Goal: Task Accomplishment & Management: Manage account settings

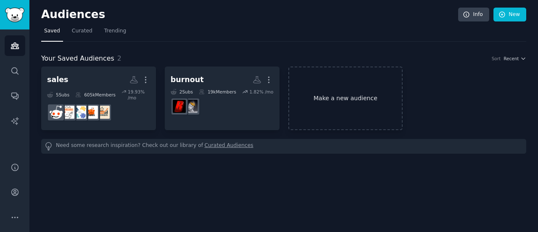
click at [354, 94] on link "Make a new audience" at bounding box center [345, 97] width 115 height 63
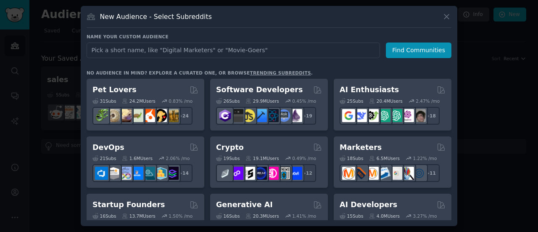
click at [294, 47] on input "text" at bounding box center [233, 50] width 293 height 16
type input "wealth"
click button "Find Communities" at bounding box center [419, 50] width 66 height 16
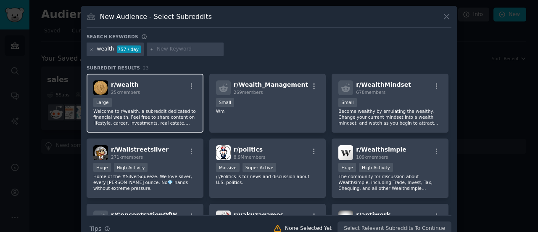
click at [144, 81] on div "r/ wealth 25k members" at bounding box center [144, 87] width 103 height 15
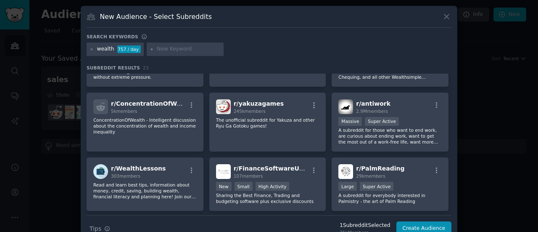
scroll to position [112, 0]
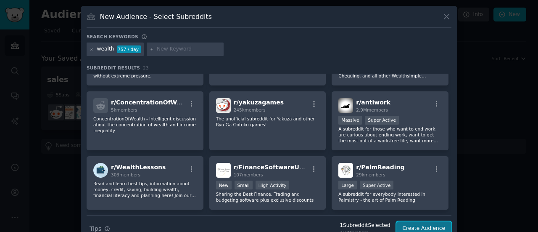
click at [425, 228] on button "Create Audience" at bounding box center [423, 228] width 55 height 14
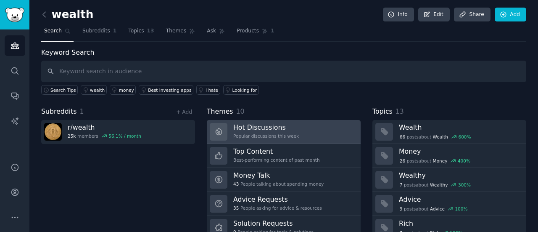
click at [283, 133] on div "Popular discussions this week" at bounding box center [266, 136] width 66 height 6
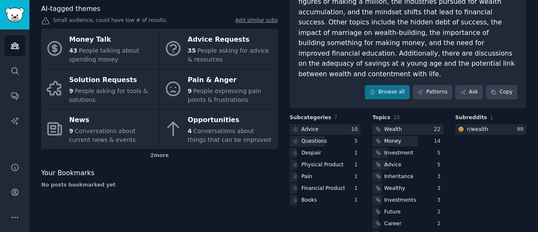
scroll to position [103, 0]
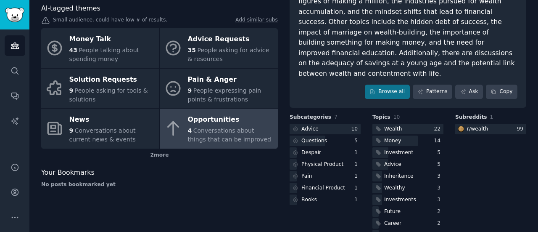
click at [236, 111] on link "Opportunities 4 Conversations about things that can be improved" at bounding box center [219, 128] width 118 height 40
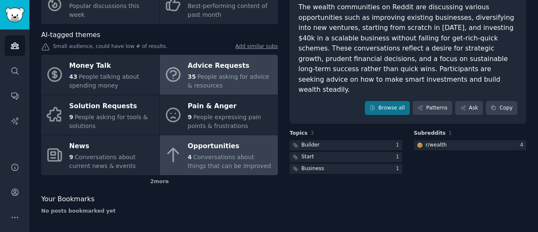
click at [240, 81] on div "35 People asking for advice & resources" at bounding box center [231, 81] width 86 height 18
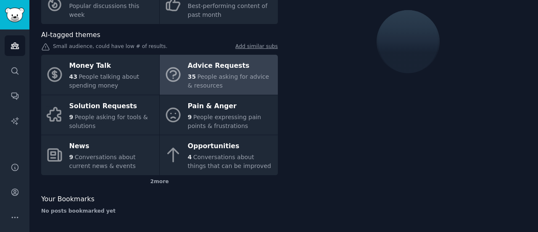
click at [325, 116] on div at bounding box center [408, 96] width 237 height 250
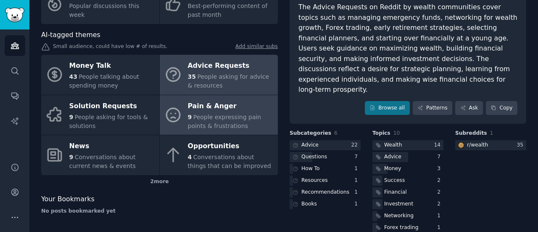
click at [226, 110] on div "Pain & Anger" at bounding box center [231, 105] width 86 height 13
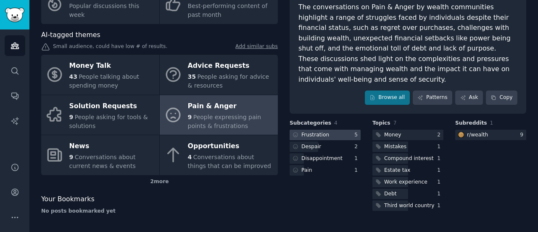
click at [330, 129] on div at bounding box center [325, 134] width 71 height 11
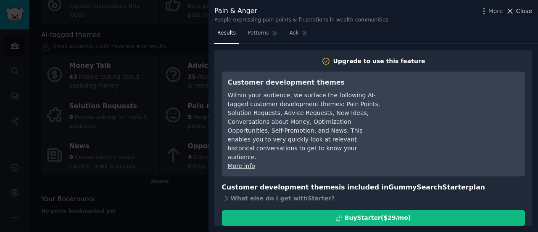
click at [531, 14] on span "Close" at bounding box center [524, 11] width 16 height 9
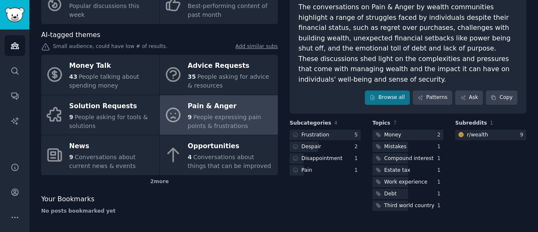
click at [526, 8] on div "wealth Info Edit Share Add Search Subreddits 1 Topics 13 Themes Ask Products 1 …" at bounding box center [283, 77] width 509 height 309
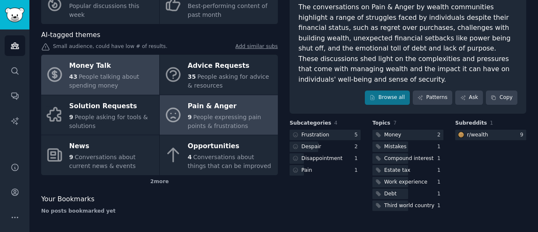
click at [87, 77] on span "People talking about spending money" at bounding box center [104, 81] width 70 height 16
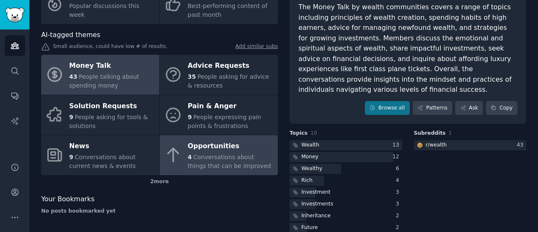
click at [189, 161] on div "4 Conversations about things that can be improved" at bounding box center [231, 162] width 86 height 18
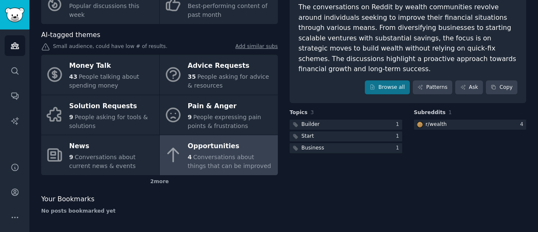
click at [531, 5] on div "wealth Info Edit Share Add Search Subreddits 1 Topics 13 Themes Ask Products 1 …" at bounding box center [283, 77] width 509 height 309
drag, startPoint x: 531, startPoint y: 5, endPoint x: 531, endPoint y: -4, distance: 8.4
click at [531, 0] on html "Audiences Search Conversations AI Reports Help Account More wealth Info Edit Sh…" at bounding box center [269, 116] width 538 height 232
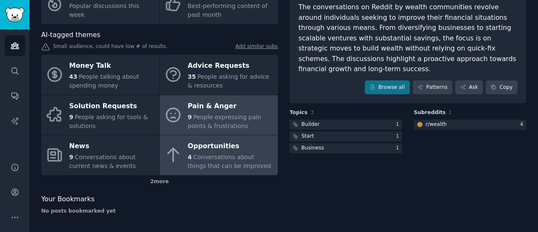
click at [219, 124] on span "People expressing pain points & frustrations" at bounding box center [225, 122] width 74 height 16
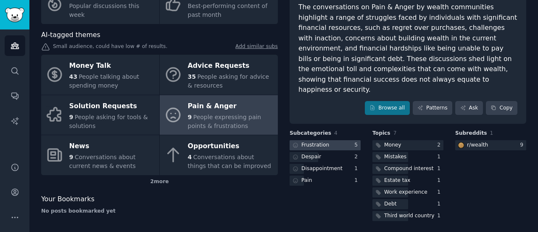
click at [350, 140] on div at bounding box center [325, 145] width 71 height 11
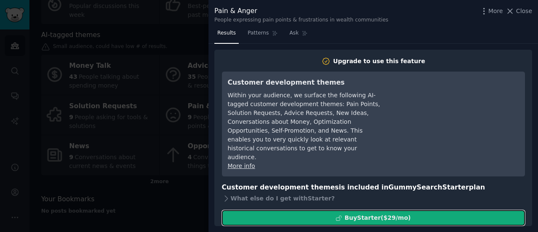
click at [382, 213] on div "Buy Starter ($ 29 /mo )" at bounding box center [378, 217] width 66 height 9
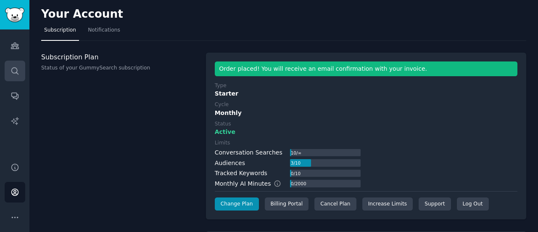
click at [14, 71] on icon "Sidebar" at bounding box center [15, 70] width 9 height 9
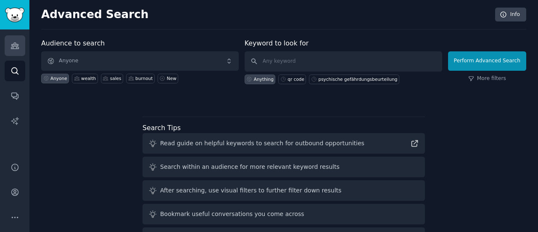
click at [16, 45] on icon "Sidebar" at bounding box center [15, 45] width 9 height 9
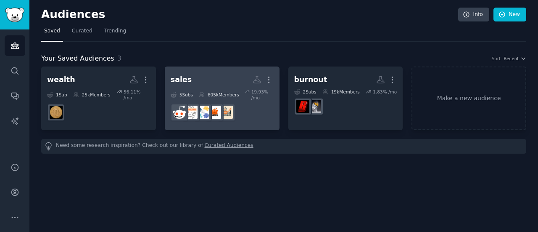
click at [227, 75] on h2 "sales More" at bounding box center [222, 79] width 103 height 15
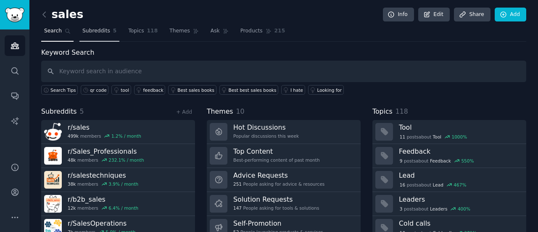
click at [97, 33] on span "Subreddits" at bounding box center [96, 31] width 28 height 8
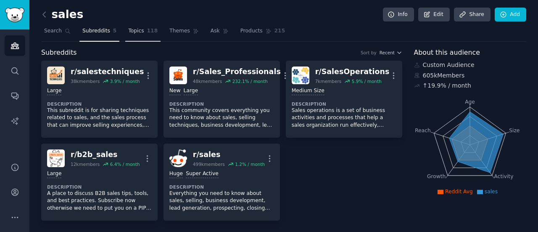
click at [131, 32] on span "Topics" at bounding box center [136, 31] width 16 height 8
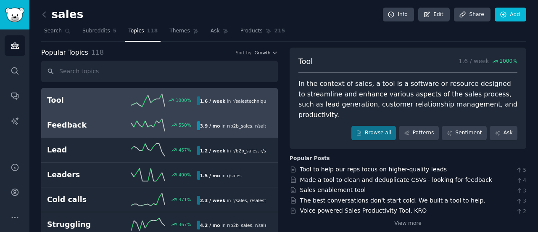
click at [63, 129] on h2 "Feedback" at bounding box center [84, 125] width 75 height 11
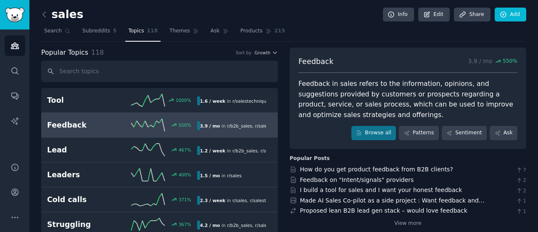
click at [476, 169] on div "How do you get product feedback from B2B clients? 7" at bounding box center [408, 169] width 237 height 9
click at [422, 131] on link "Patterns" at bounding box center [419, 133] width 40 height 14
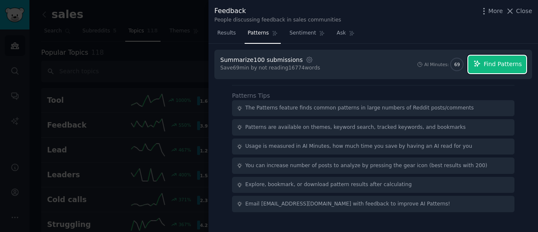
click at [507, 65] on span "Find Patterns" at bounding box center [503, 64] width 38 height 9
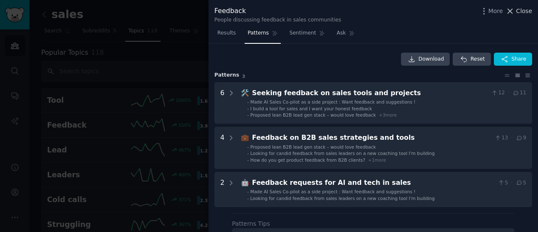
click at [519, 11] on span "Close" at bounding box center [524, 11] width 16 height 9
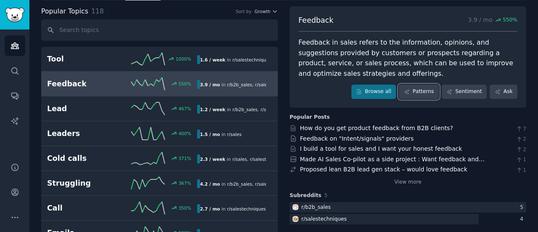
scroll to position [41, 0]
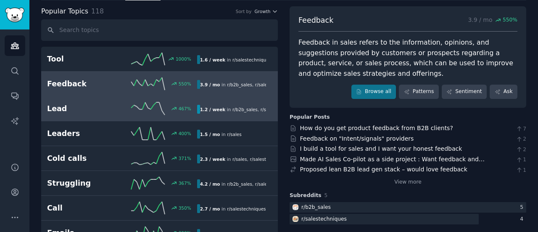
click at [71, 110] on h2 "Lead" at bounding box center [84, 108] width 75 height 11
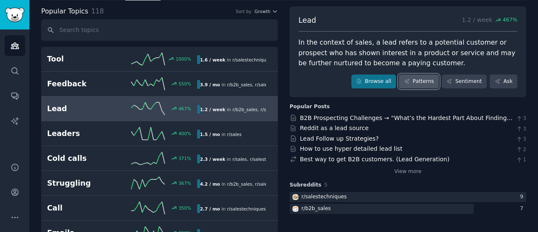
click at [423, 80] on link "Patterns" at bounding box center [419, 81] width 40 height 14
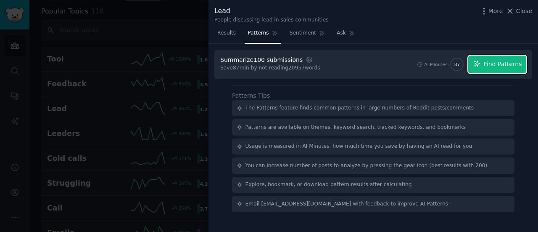
click at [500, 61] on span "Find Patterns" at bounding box center [503, 64] width 38 height 9
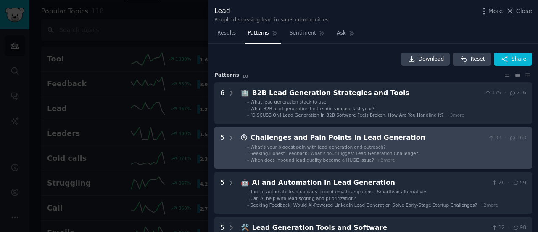
click at [378, 140] on div "Challenges and Pain Points in Lead Generation" at bounding box center [368, 137] width 234 height 11
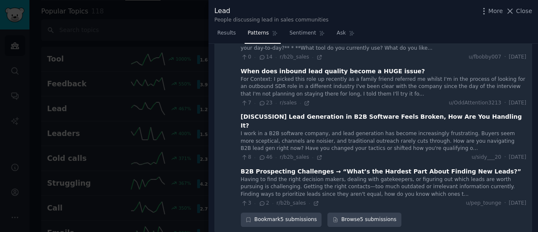
scroll to position [176, 0]
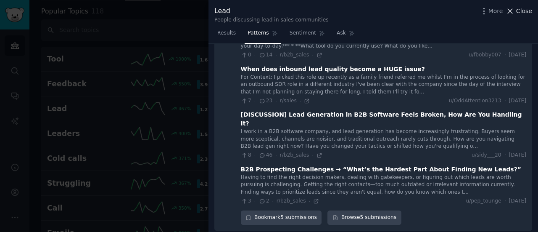
click at [220, 33] on span "Results" at bounding box center [226, 33] width 18 height 8
click at [164, 154] on div at bounding box center [269, 116] width 538 height 232
click at [526, 12] on span "Close" at bounding box center [524, 11] width 16 height 9
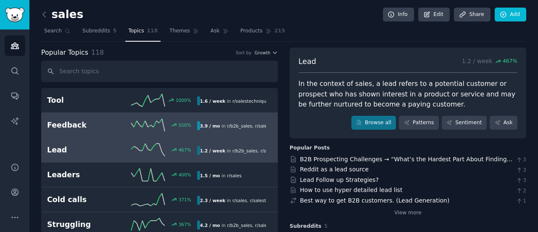
click at [77, 124] on h2 "Feedback" at bounding box center [84, 125] width 75 height 11
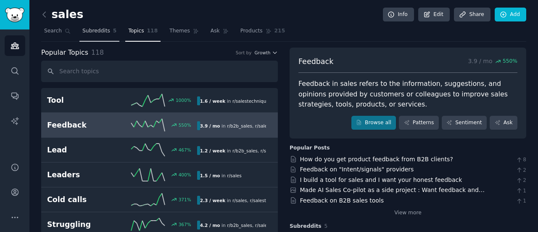
click at [93, 31] on span "Subreddits" at bounding box center [96, 31] width 28 height 8
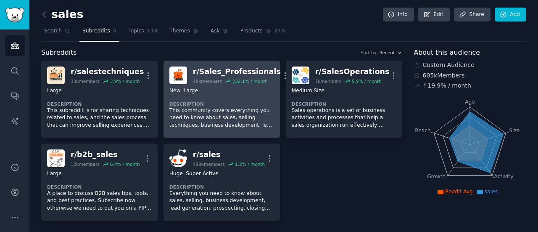
click at [180, 114] on p "This community covers everything you need to know about sales, selling techniqu…" at bounding box center [221, 118] width 105 height 22
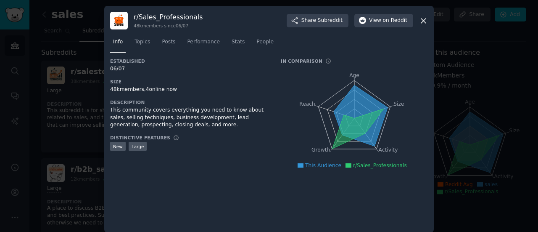
click at [29, 204] on div at bounding box center [269, 116] width 538 height 232
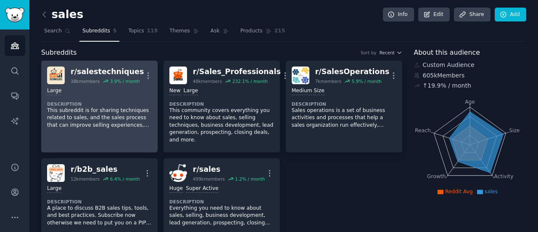
click at [93, 109] on p "This subreddit is for sharing techniques related to sales, and the sales proces…" at bounding box center [99, 118] width 105 height 22
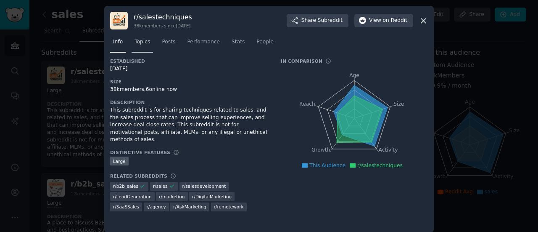
click at [148, 37] on link "Topics" at bounding box center [142, 43] width 21 height 17
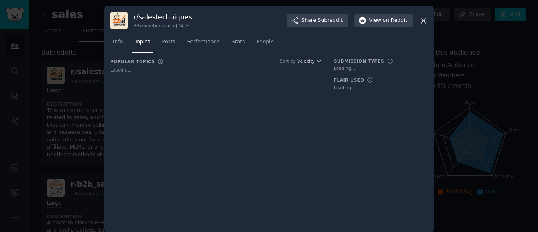
click at [144, 48] on link "Topics" at bounding box center [142, 43] width 21 height 17
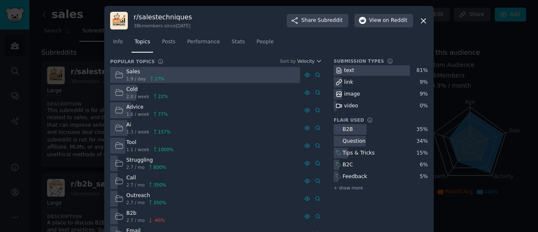
click at [135, 160] on div "Struggling" at bounding box center [147, 160] width 40 height 8
click at [123, 168] on div "Struggling 2.7 / mo 800 %" at bounding box center [140, 163] width 61 height 16
click at [135, 161] on div "Struggling" at bounding box center [147, 160] width 40 height 8
click at [317, 163] on icon at bounding box center [318, 163] width 6 height 6
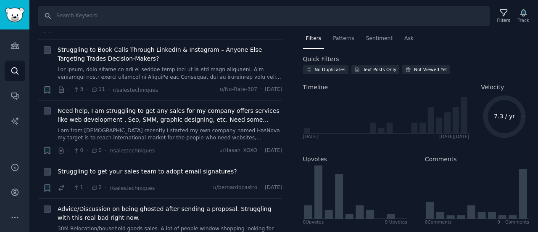
scroll to position [115, 0]
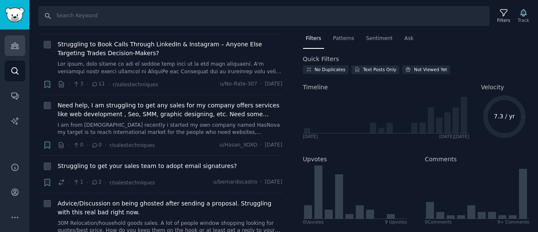
click at [17, 49] on icon "Sidebar" at bounding box center [15, 45] width 9 height 9
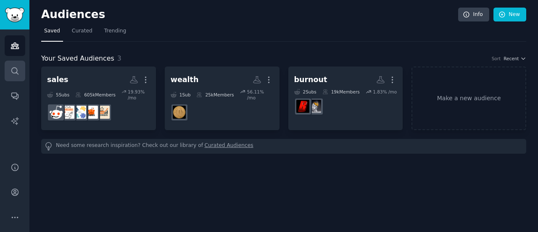
click at [16, 73] on icon "Sidebar" at bounding box center [15, 70] width 9 height 9
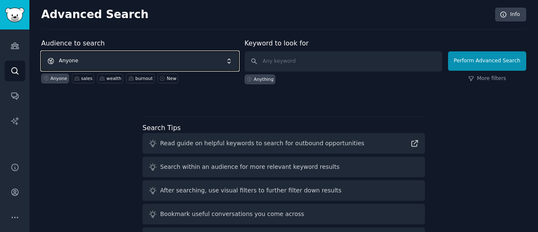
click at [120, 64] on span "Anyone" at bounding box center [140, 60] width 198 height 19
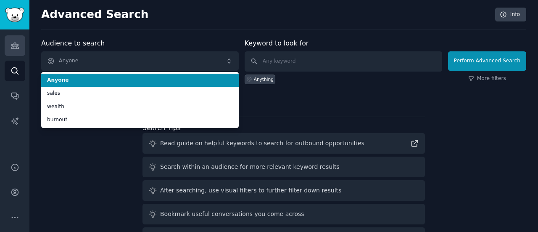
click at [15, 43] on icon "Sidebar" at bounding box center [15, 45] width 9 height 9
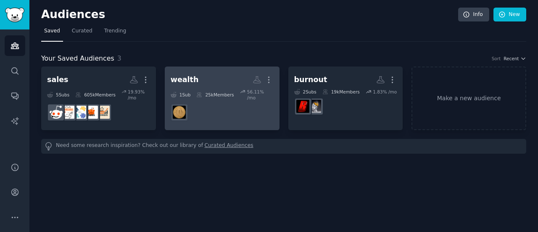
click at [277, 85] on link "wealth More 1 Sub 25k Members 56.11 % /mo" at bounding box center [222, 97] width 115 height 63
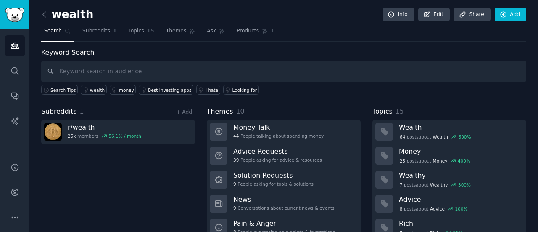
click at [14, 45] on icon "Sidebar" at bounding box center [15, 46] width 8 height 6
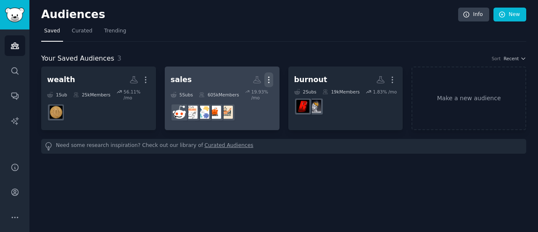
click at [269, 79] on icon "button" at bounding box center [269, 80] width 1 height 6
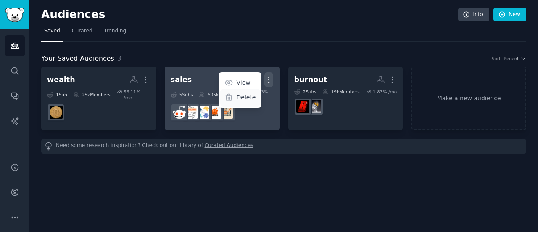
click at [247, 98] on p "Delete" at bounding box center [245, 97] width 19 height 9
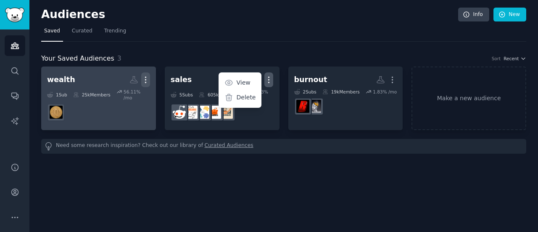
click at [145, 78] on icon "button" at bounding box center [145, 79] width 9 height 9
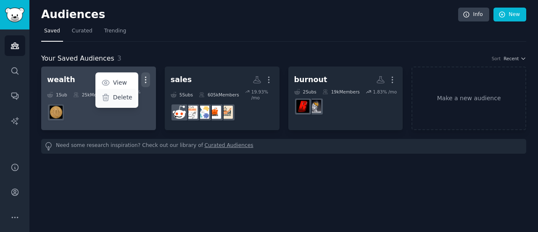
click at [124, 98] on p "Delete" at bounding box center [122, 97] width 19 height 9
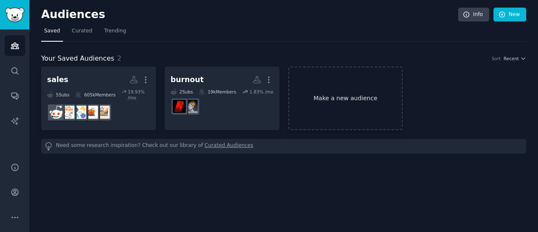
click at [357, 92] on link "Make a new audience" at bounding box center [345, 97] width 115 height 63
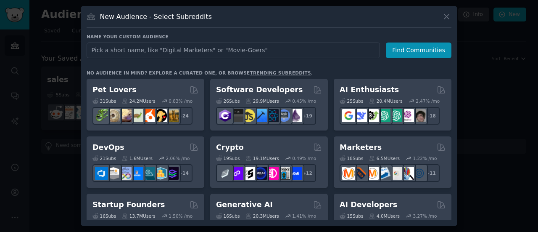
click at [322, 48] on input "text" at bounding box center [233, 50] width 293 height 16
type input "m"
type input "marktrecherche"
click button "Find Communities" at bounding box center [419, 50] width 66 height 16
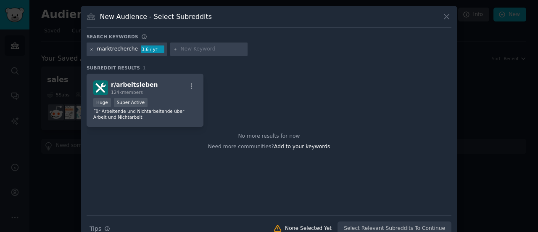
click at [92, 48] on icon at bounding box center [92, 49] width 5 height 5
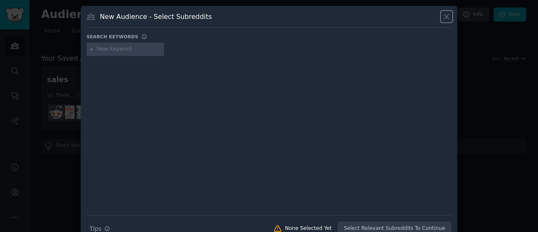
click at [446, 15] on icon at bounding box center [446, 16] width 9 height 9
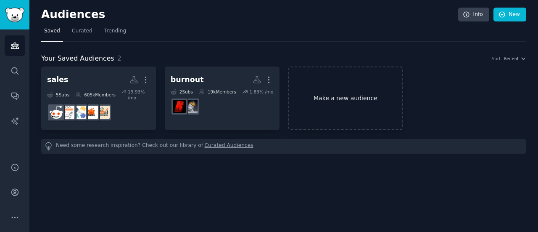
click at [351, 90] on link "Make a new audience" at bounding box center [345, 97] width 115 height 63
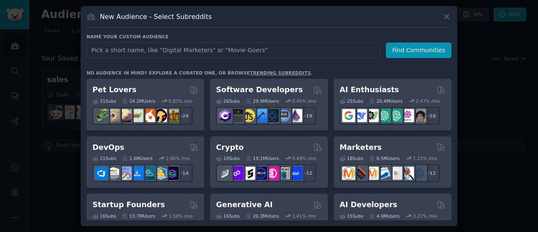
click at [267, 44] on input "text" at bounding box center [233, 50] width 293 height 16
type input "marketing"
click button "Find Communities" at bounding box center [419, 50] width 66 height 16
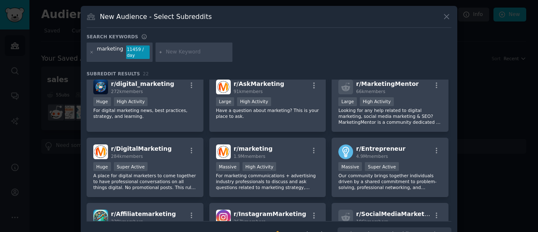
scroll to position [0, 0]
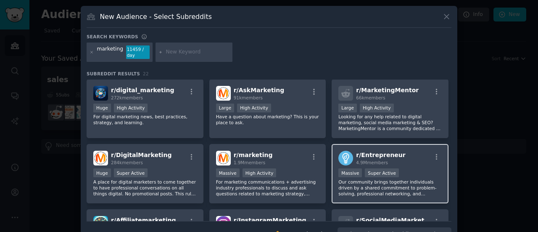
click at [391, 157] on span "r/ Entrepreneur" at bounding box center [380, 154] width 49 height 7
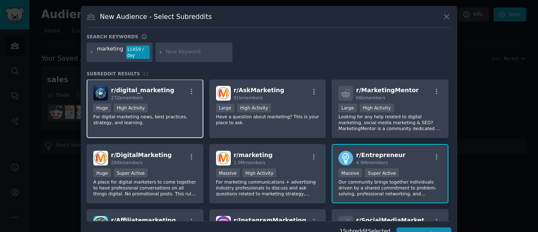
click at [152, 123] on p "For digital marketing news, best practices, strategy, and learning." at bounding box center [144, 120] width 103 height 12
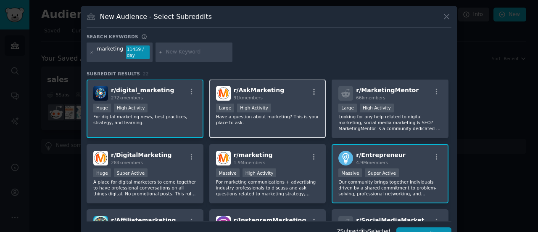
click at [244, 111] on div "Large High Activity" at bounding box center [267, 108] width 103 height 11
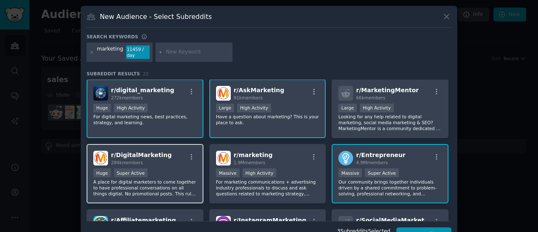
click at [165, 161] on div "r/ DigitalMarketing 284k members" at bounding box center [144, 157] width 103 height 15
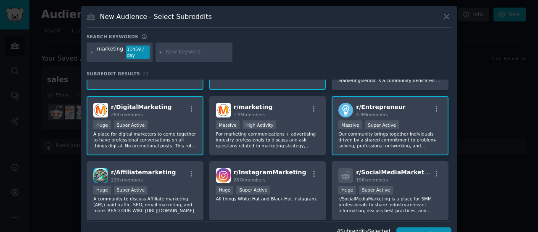
scroll to position [50, 0]
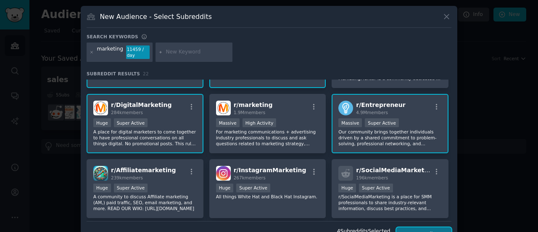
click at [435, 227] on button "Create Audience" at bounding box center [423, 234] width 55 height 14
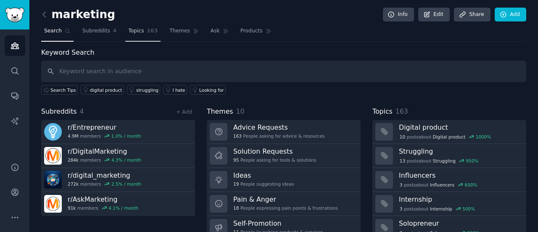
click at [140, 34] on link "Topics 163" at bounding box center [142, 32] width 35 height 17
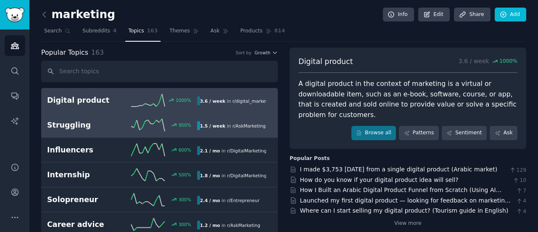
click at [63, 127] on h2 "Struggling" at bounding box center [84, 125] width 75 height 11
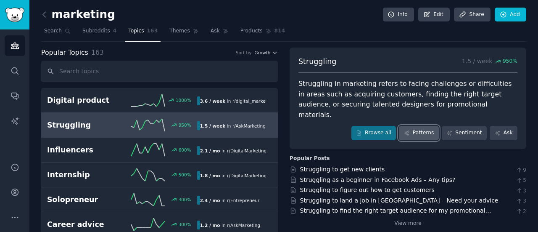
click at [427, 126] on link "Patterns" at bounding box center [419, 133] width 40 height 14
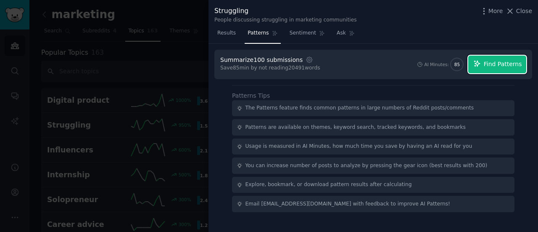
click at [502, 67] on span "Find Patterns" at bounding box center [503, 64] width 38 height 9
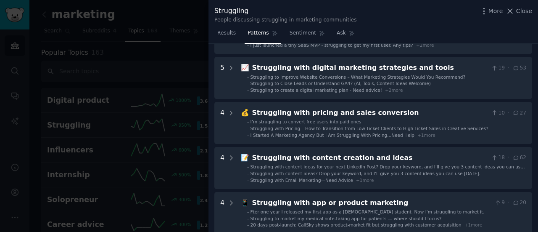
scroll to position [70, 0]
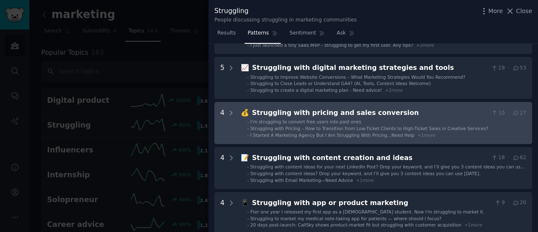
click at [325, 130] on span "Struggling with Pricing – How to Transition from Low-Ticket Clients to High-Tic…" at bounding box center [370, 128] width 238 height 5
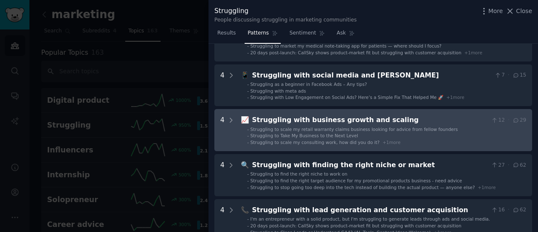
scroll to position [434, 0]
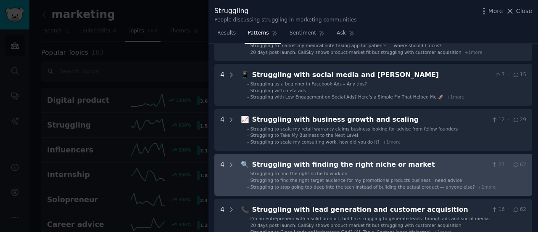
click at [332, 164] on div "Struggling with finding the right niche or market" at bounding box center [370, 164] width 236 height 11
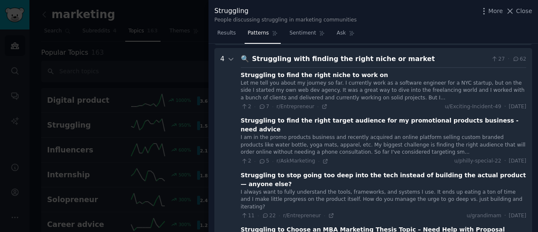
scroll to position [544, 0]
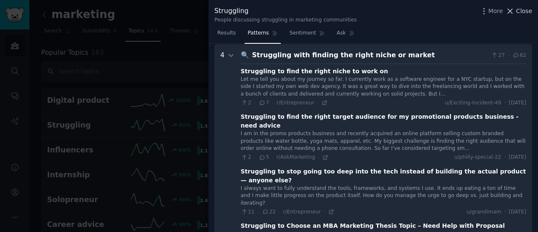
click at [525, 10] on span "Close" at bounding box center [524, 11] width 16 height 9
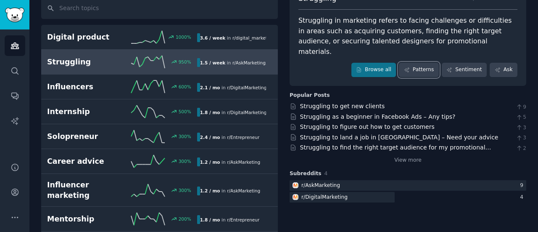
scroll to position [64, 0]
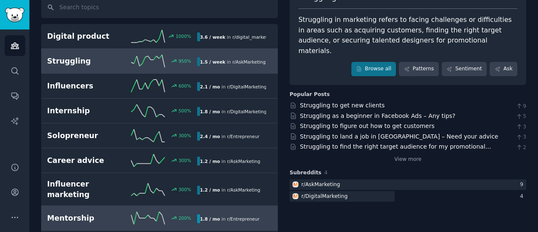
click at [244, 211] on div "Mentorship 200 % 1.8 / mo in r/ Entrepreneur" at bounding box center [159, 217] width 225 height 13
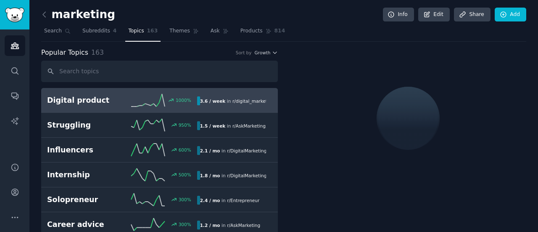
click at [239, 106] on link "Digital product 1000 % 3.6 / week in r/ digital_marketing , r/ Entrepreneur" at bounding box center [159, 100] width 237 height 25
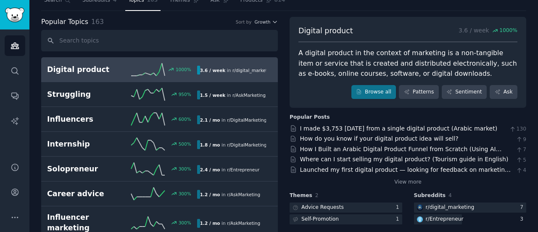
scroll to position [23, 0]
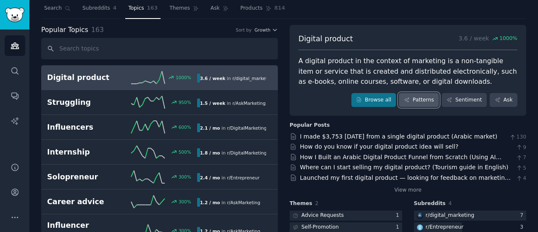
click at [425, 100] on link "Patterns" at bounding box center [419, 100] width 40 height 14
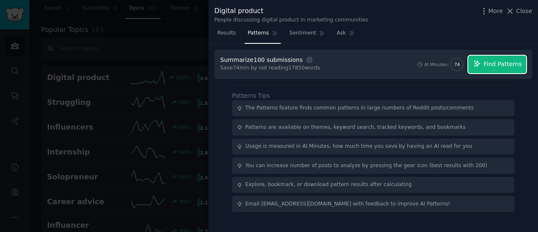
click at [500, 63] on span "Find Patterns" at bounding box center [503, 64] width 38 height 9
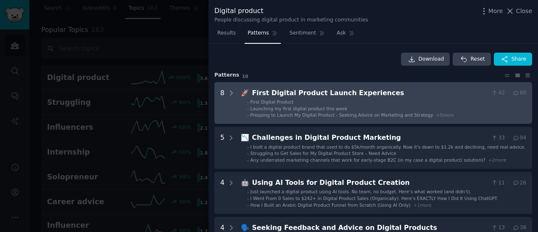
click at [425, 111] on li "- Launching my first digital product this week" at bounding box center [386, 109] width 279 height 6
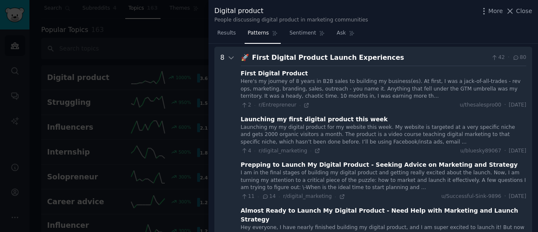
scroll to position [38, 0]
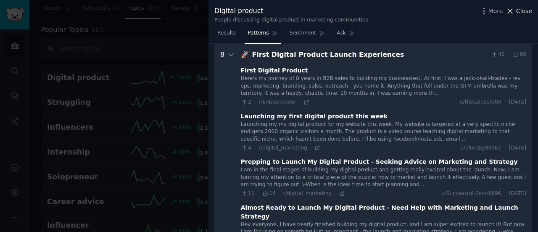
click at [229, 32] on span "Results" at bounding box center [226, 33] width 18 height 8
click at [177, 57] on div at bounding box center [269, 116] width 538 height 232
click at [503, 11] on span "More" at bounding box center [495, 11] width 15 height 9
click at [528, 11] on span "Close" at bounding box center [524, 11] width 16 height 9
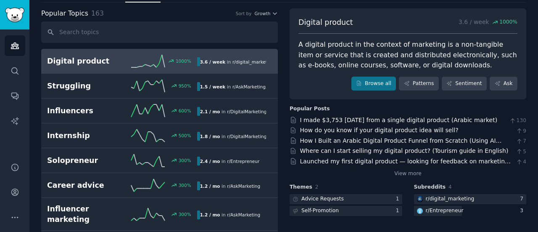
scroll to position [38, 0]
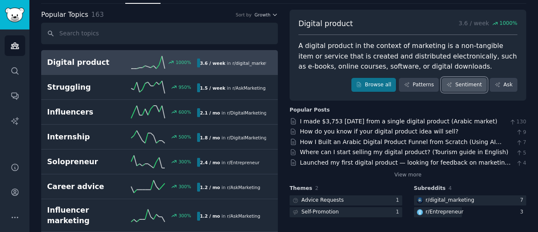
click at [469, 86] on link "Sentiment" at bounding box center [464, 85] width 45 height 14
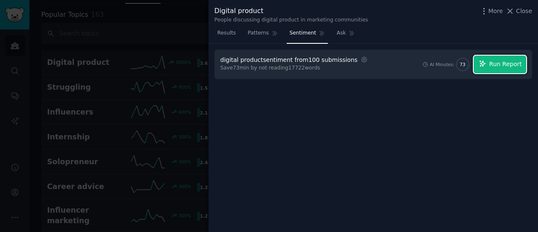
click at [502, 67] on span "Run Report" at bounding box center [505, 64] width 33 height 9
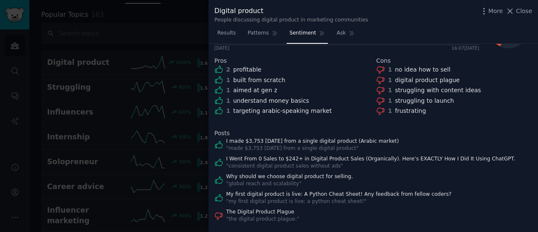
scroll to position [158, 0]
click at [526, 13] on span "Close" at bounding box center [524, 11] width 16 height 9
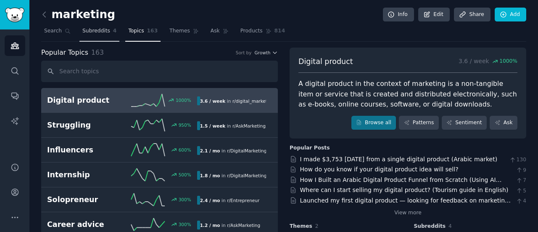
click at [92, 36] on link "Subreddits 4" at bounding box center [99, 32] width 40 height 17
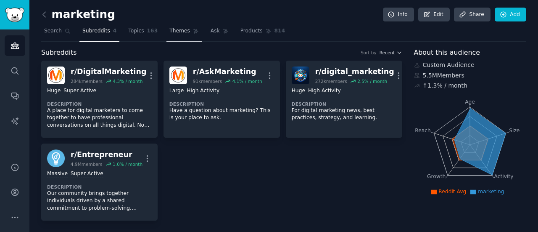
click at [176, 35] on link "Themes" at bounding box center [183, 32] width 35 height 17
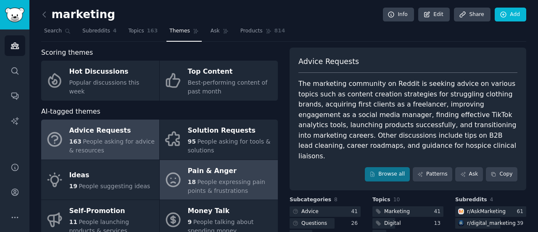
click at [209, 178] on span "People expressing pain points & frustrations" at bounding box center [226, 186] width 77 height 16
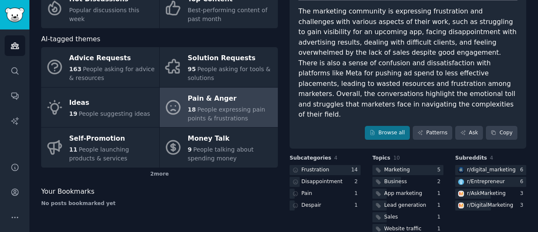
scroll to position [72, 0]
click at [339, 165] on div at bounding box center [325, 170] width 71 height 11
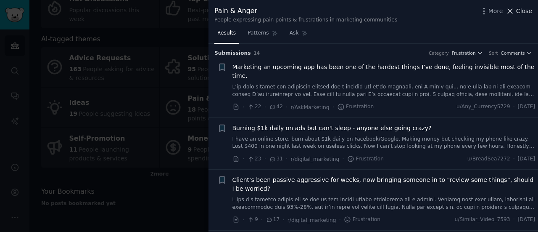
click at [524, 10] on span "Close" at bounding box center [524, 11] width 16 height 9
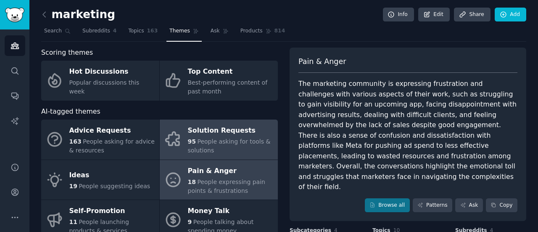
click at [219, 155] on link "Solution Requests 95 People asking for tools & solutions" at bounding box center [219, 139] width 118 height 40
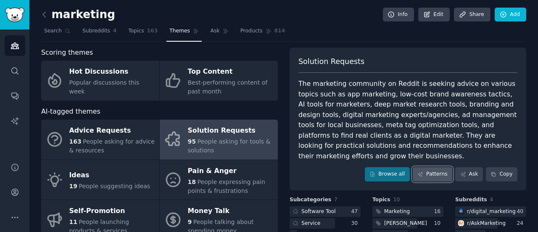
click at [433, 167] on link "Patterns" at bounding box center [433, 174] width 40 height 14
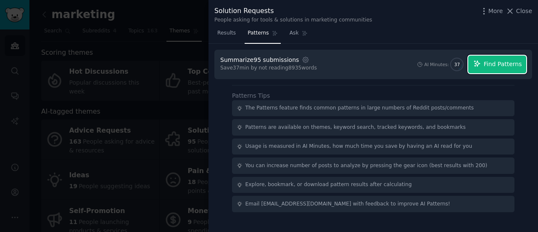
click at [494, 68] on span "Find Patterns" at bounding box center [503, 64] width 38 height 9
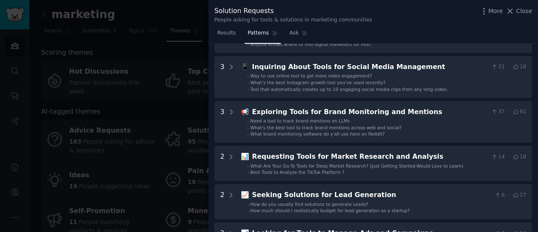
scroll to position [161, 0]
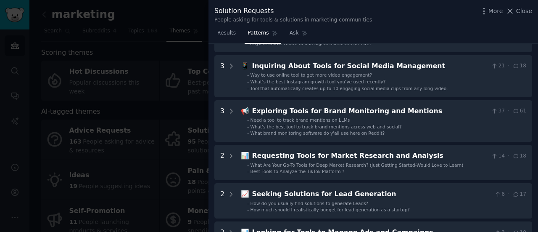
click at [116, 117] on div at bounding box center [269, 116] width 538 height 232
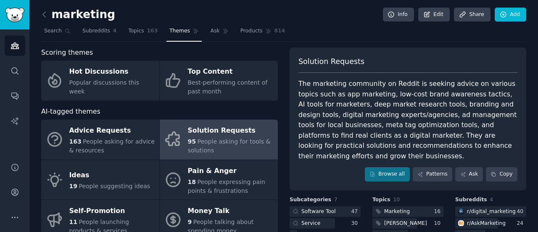
click at [18, 54] on link "Audiences" at bounding box center [15, 45] width 21 height 21
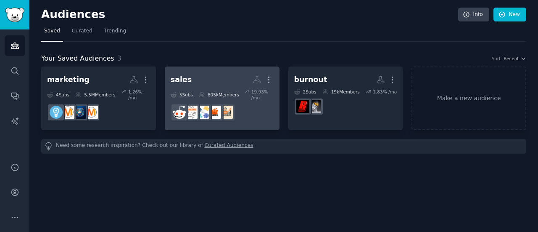
click at [223, 87] on div "sales More 5 Sub s 605k Members 19.93 % /mo" at bounding box center [222, 98] width 103 height 52
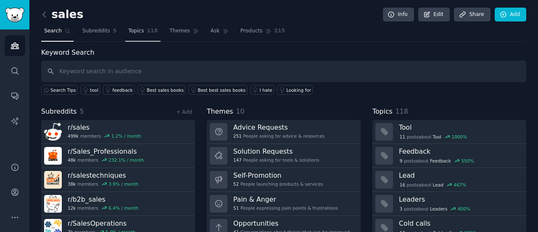
click at [134, 37] on link "Topics 118" at bounding box center [142, 32] width 35 height 17
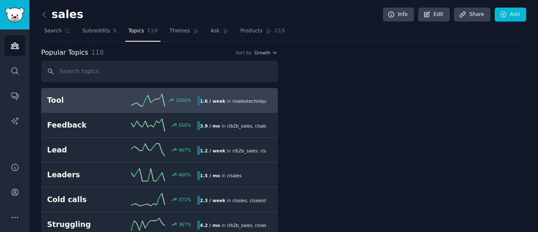
click at [131, 30] on span "Topics" at bounding box center [136, 31] width 16 height 8
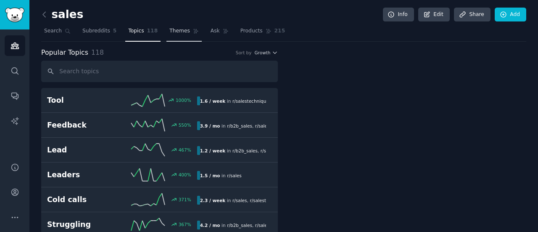
click at [177, 29] on span "Themes" at bounding box center [179, 31] width 21 height 8
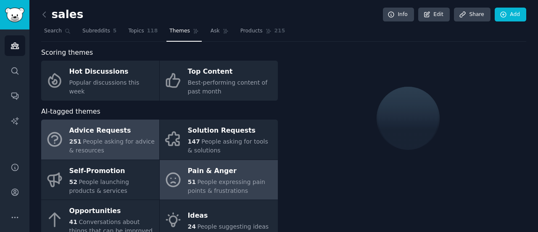
click at [210, 174] on div "Pain & Anger" at bounding box center [231, 170] width 86 height 13
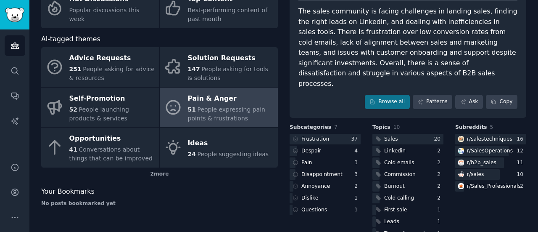
scroll to position [73, 0]
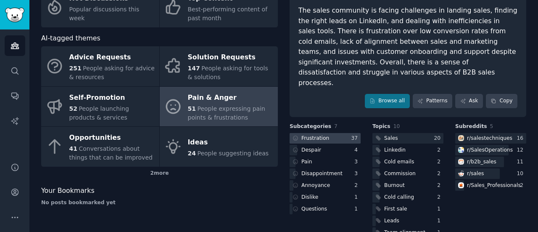
click at [343, 133] on div at bounding box center [325, 138] width 71 height 11
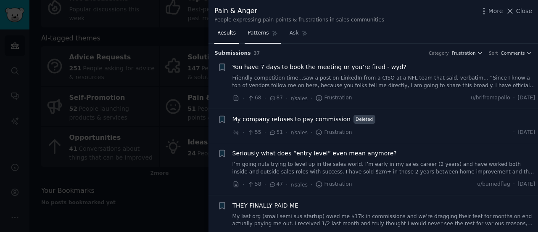
click at [256, 38] on link "Patterns" at bounding box center [263, 34] width 36 height 17
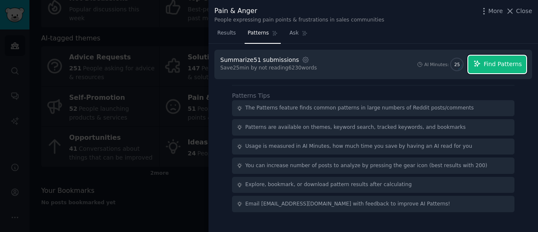
click at [507, 63] on span "Find Patterns" at bounding box center [503, 64] width 38 height 9
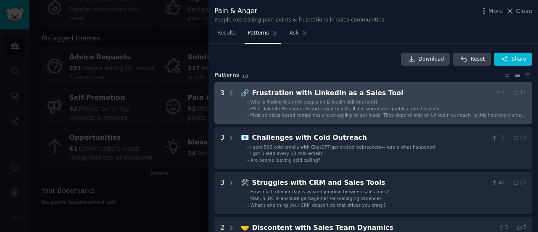
click at [440, 94] on div "Frustration with LinkedIn as a Sales Tool" at bounding box center [371, 93] width 239 height 11
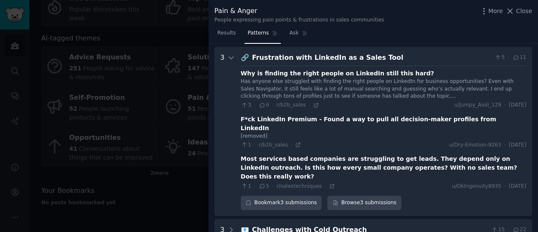
scroll to position [38, 0]
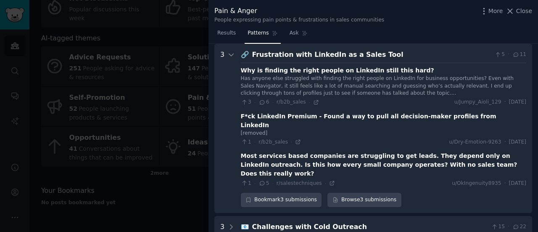
click at [454, 33] on div "Results Patterns Ask" at bounding box center [374, 34] width 330 height 17
click at [465, 27] on div "Results Patterns Ask" at bounding box center [374, 34] width 330 height 17
click at [528, 13] on span "Close" at bounding box center [524, 11] width 16 height 9
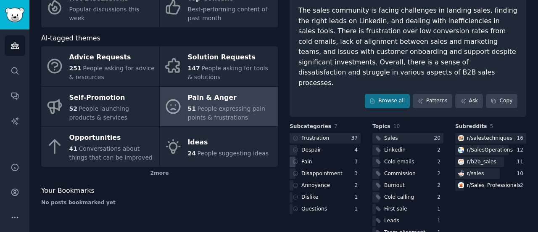
click at [354, 158] on div "3" at bounding box center [357, 162] width 6 height 8
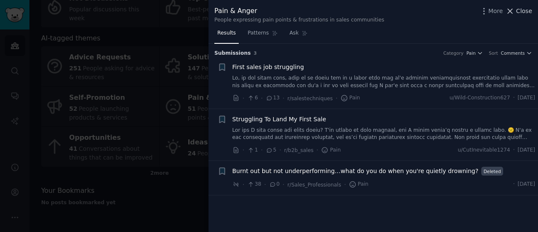
click at [528, 10] on span "Close" at bounding box center [524, 11] width 16 height 9
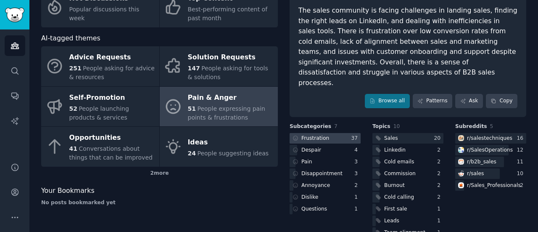
click at [351, 135] on div "37" at bounding box center [356, 139] width 10 height 8
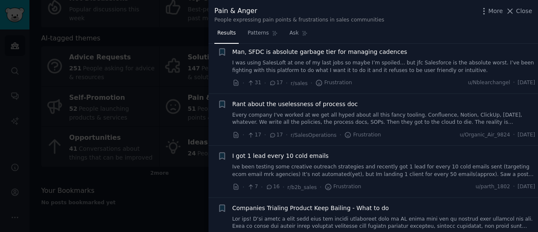
scroll to position [455, 0]
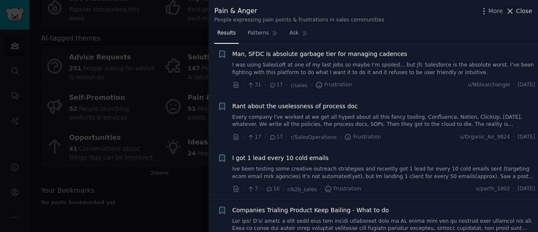
click at [527, 13] on span "Close" at bounding box center [524, 11] width 16 height 9
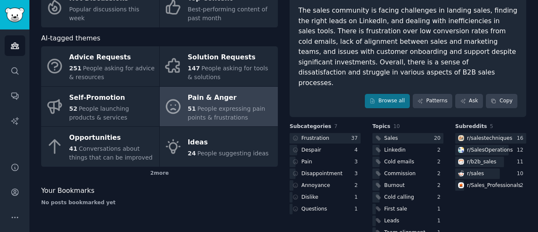
scroll to position [82, 0]
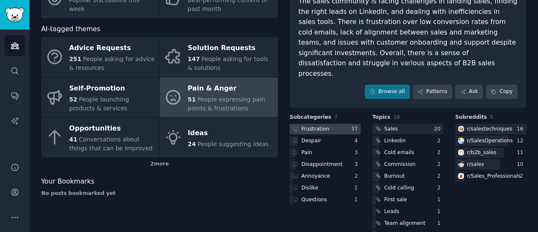
click at [348, 124] on div at bounding box center [325, 129] width 71 height 11
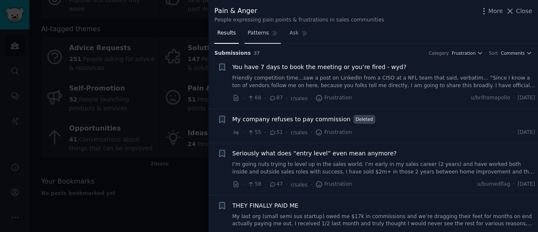
click at [253, 33] on span "Patterns" at bounding box center [258, 33] width 21 height 8
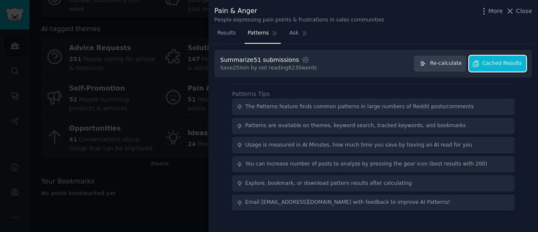
click at [506, 64] on span "Cached Results" at bounding box center [503, 64] width 40 height 8
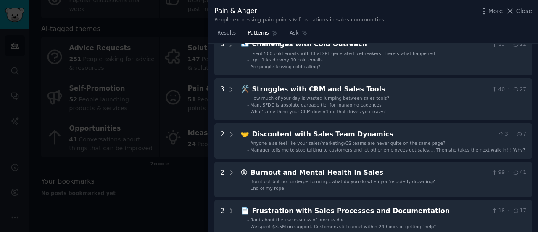
scroll to position [94, 0]
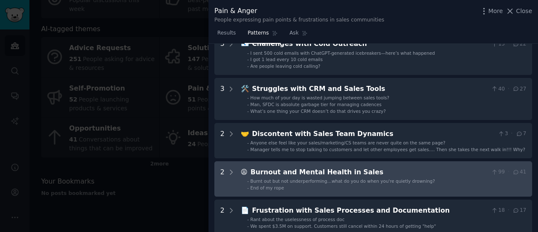
click at [447, 174] on div "Burnout and Mental Health in Sales" at bounding box center [370, 172] width 238 height 11
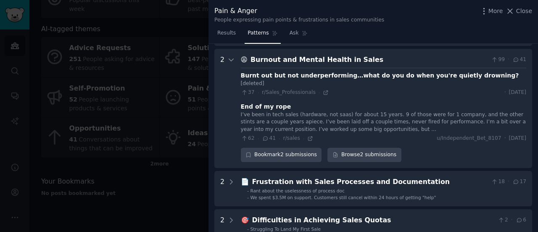
scroll to position [211, 0]
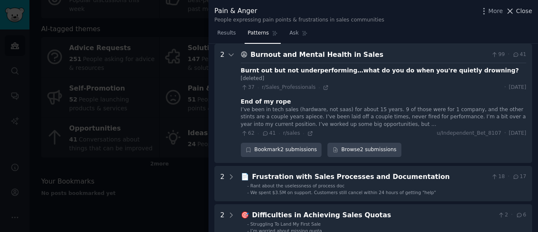
click at [524, 8] on span "Close" at bounding box center [524, 11] width 16 height 9
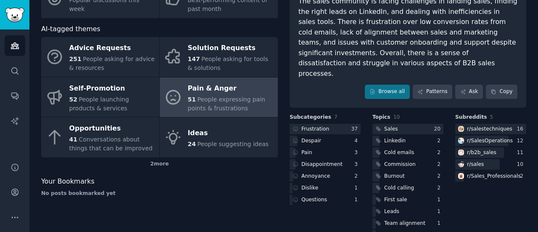
click at [12, 45] on icon "Sidebar" at bounding box center [15, 45] width 9 height 9
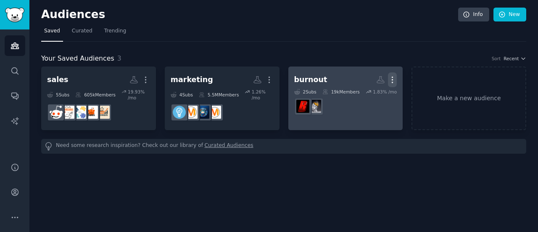
click at [392, 77] on icon "button" at bounding box center [392, 80] width 1 height 6
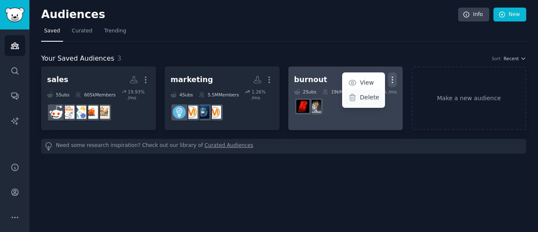
click at [363, 94] on p "Delete" at bounding box center [369, 97] width 19 height 9
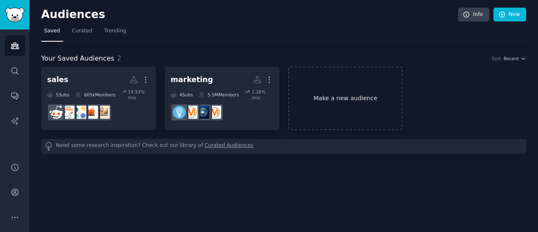
click at [327, 100] on link "Make a new audience" at bounding box center [345, 97] width 115 height 63
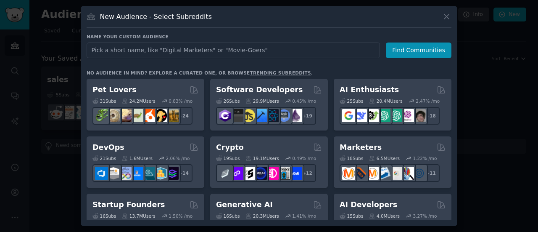
click at [285, 50] on input "text" at bounding box center [233, 50] width 293 height 16
click at [0, 44] on div at bounding box center [269, 116] width 538 height 232
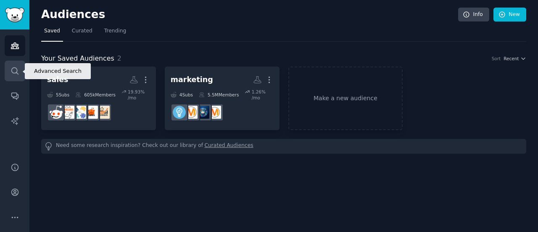
click at [13, 71] on icon "Sidebar" at bounding box center [15, 70] width 9 height 9
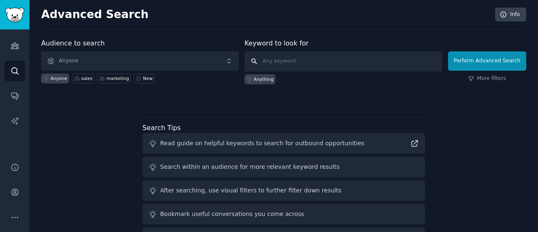
click at [276, 59] on input "text" at bounding box center [344, 61] width 198 height 20
type input "g"
type input "forschungszulage"
click button "Perform Advanced Search" at bounding box center [487, 60] width 78 height 19
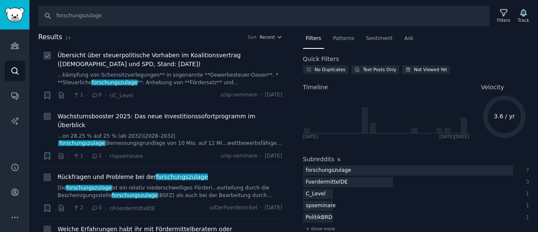
click at [182, 82] on link "...kämpfung von Scheinsitzverlegungen** in sogenannte **Gewerbesteuer-Oasen**. …" at bounding box center [170, 78] width 225 height 15
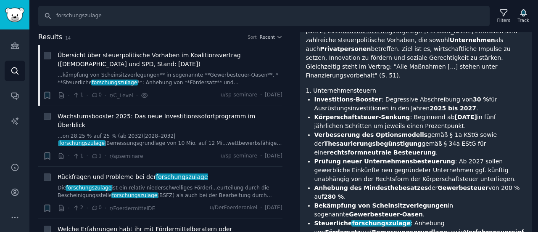
scroll to position [101, 0]
click at [187, 113] on span "Wachstumsbooster 2025: Das neue Investitionssofortprogramm im Überblick" at bounding box center [170, 121] width 225 height 18
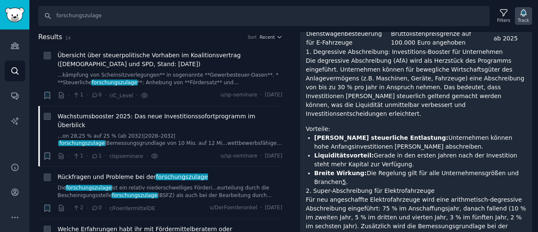
click at [527, 13] on icon "button" at bounding box center [523, 12] width 9 height 9
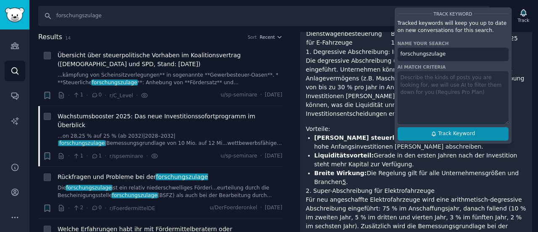
click at [445, 132] on span "Track Keyword" at bounding box center [456, 134] width 37 height 8
type input "forschungszulage"
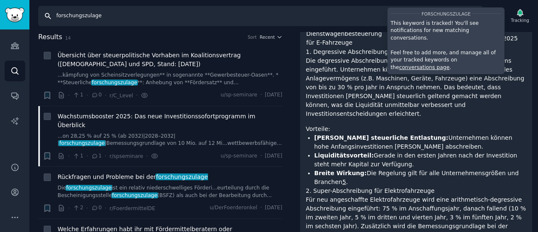
click at [77, 15] on input "forschungszulage" at bounding box center [260, 16] width 445 height 20
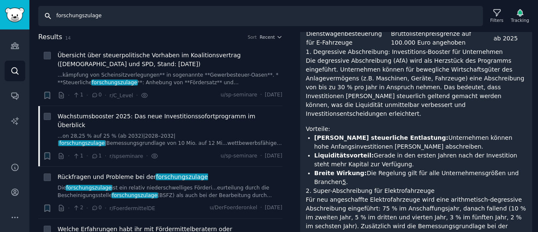
click at [77, 15] on input "forschungszulage" at bounding box center [260, 16] width 445 height 20
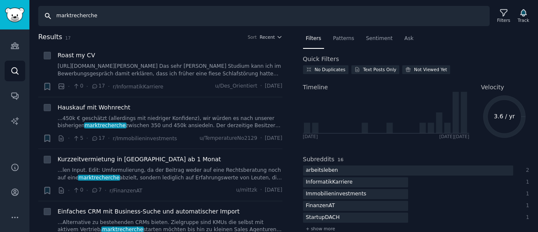
click at [75, 18] on input "marktrecherche" at bounding box center [263, 16] width 451 height 20
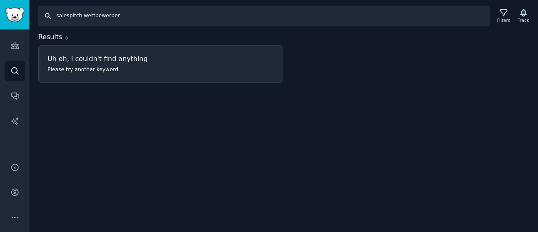
click at [82, 17] on input "salespitch wettbewerber" at bounding box center [263, 16] width 451 height 20
type input "a"
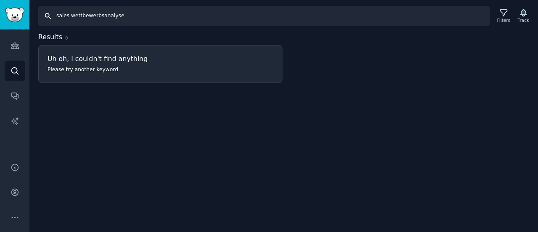
click at [65, 16] on input "sales wettbewerbsanalyse" at bounding box center [263, 16] width 451 height 20
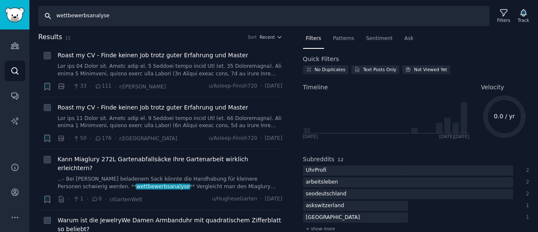
click at [86, 24] on input "wettbewerbsanalyse" at bounding box center [263, 16] width 451 height 20
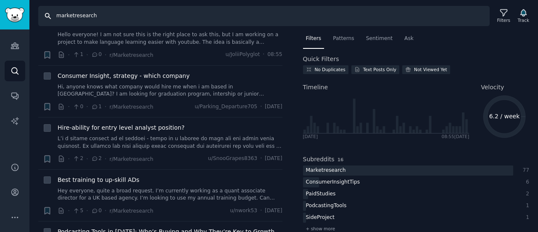
scroll to position [34, 0]
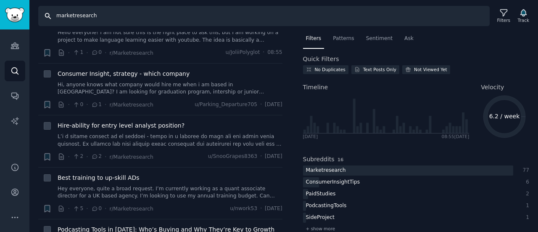
click at [72, 16] on input "marketresearch" at bounding box center [263, 16] width 451 height 20
type input "market research"
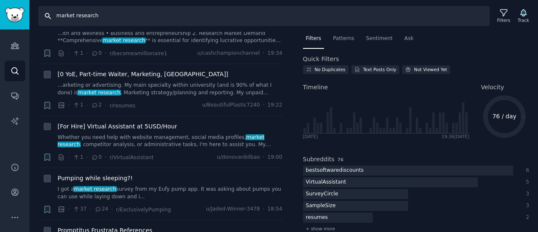
scroll to position [95, 0]
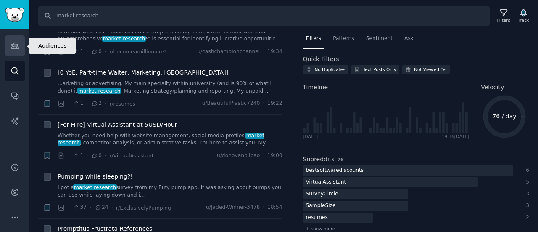
click at [16, 48] on icon "Sidebar" at bounding box center [15, 45] width 9 height 9
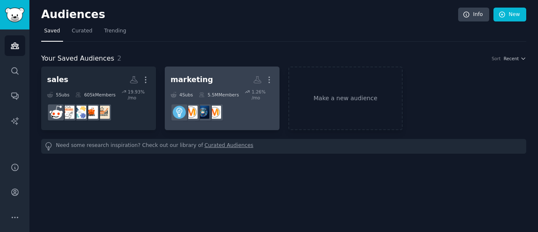
click at [207, 79] on h2 "marketing More" at bounding box center [222, 79] width 103 height 15
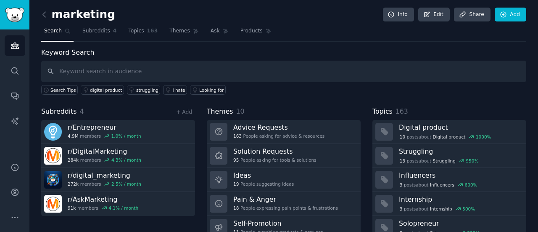
scroll to position [56, 0]
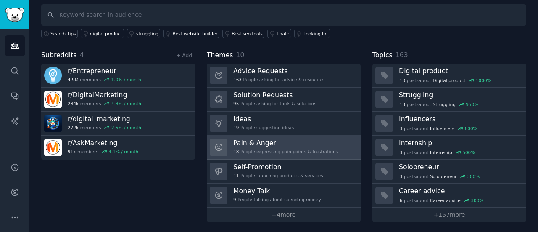
click at [267, 143] on h3 "Pain & Anger" at bounding box center [285, 142] width 105 height 9
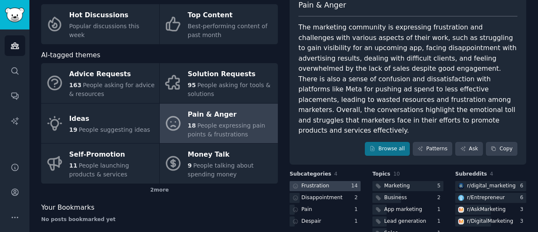
click at [324, 182] on div "Frustration" at bounding box center [315, 186] width 28 height 8
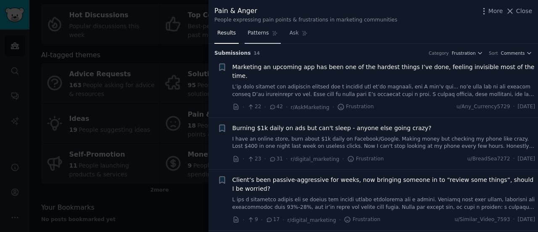
click at [253, 37] on link "Patterns" at bounding box center [263, 34] width 36 height 17
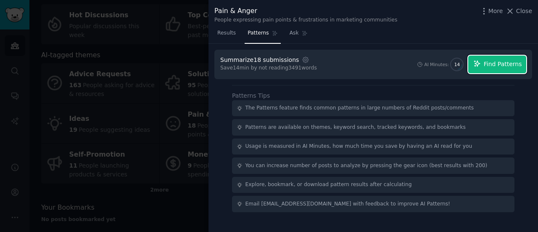
click at [505, 65] on span "Find Patterns" at bounding box center [503, 64] width 38 height 9
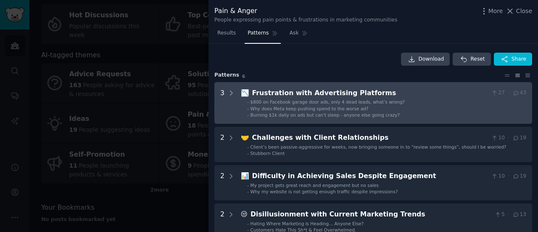
click at [304, 103] on span "$800 on Facebook garage door ads, only 4 dead leads, what’s wrong?" at bounding box center [328, 101] width 155 height 5
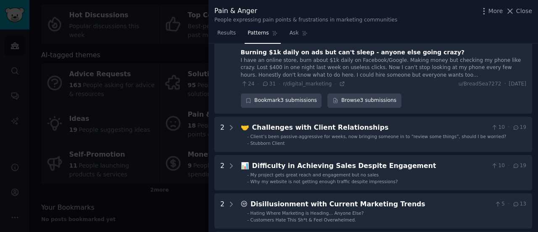
scroll to position [141, 0]
click at [167, 119] on div at bounding box center [269, 116] width 538 height 232
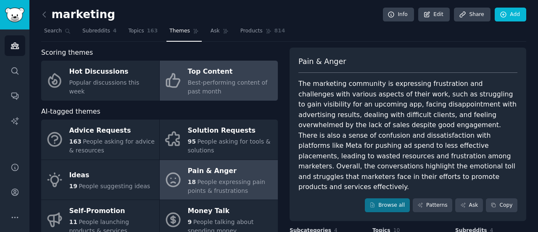
click at [211, 84] on span "Best-performing content of past month" at bounding box center [228, 87] width 80 height 16
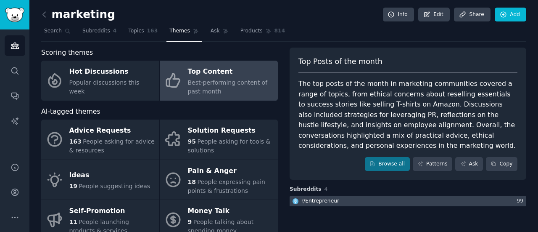
click at [353, 196] on div at bounding box center [408, 201] width 237 height 11
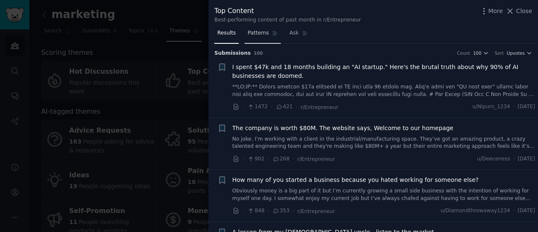
click at [254, 34] on span "Patterns" at bounding box center [258, 33] width 21 height 8
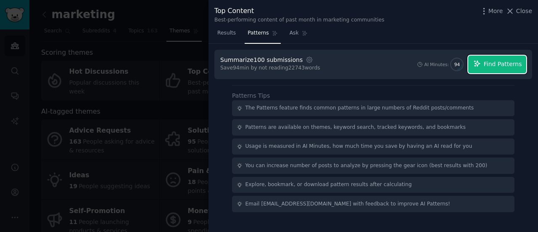
click at [516, 64] on span "Find Patterns" at bounding box center [503, 64] width 38 height 9
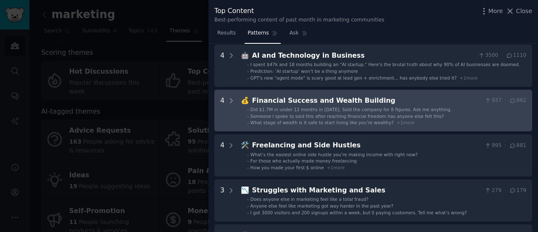
scroll to position [173, 0]
click at [330, 103] on div "Financial Success and Wealth Building" at bounding box center [367, 100] width 230 height 11
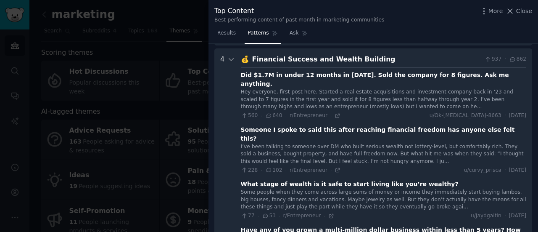
scroll to position [218, 0]
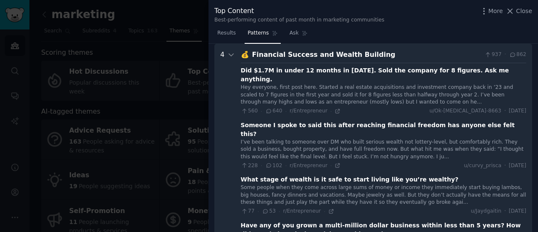
click at [334, 138] on div "I’ve been talking to someone over DM who built serious wealth not lottery-level…" at bounding box center [383, 149] width 285 height 22
click at [367, 121] on div "Someone I spoke to said this after reaching financial freedom has anyone else f…" at bounding box center [383, 130] width 285 height 18
click at [421, 138] on div "I’ve been talking to someone over DM who built serious wealth not lottery-level…" at bounding box center [383, 149] width 285 height 22
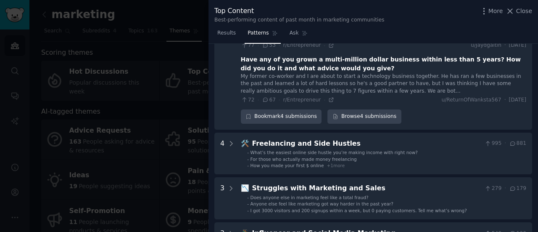
scroll to position [386, 0]
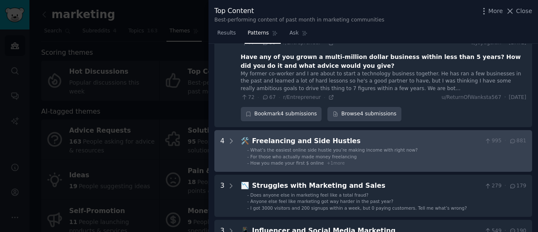
click at [304, 147] on span "What’s the easiest online side hustle you’re making income with right now?" at bounding box center [334, 149] width 167 height 5
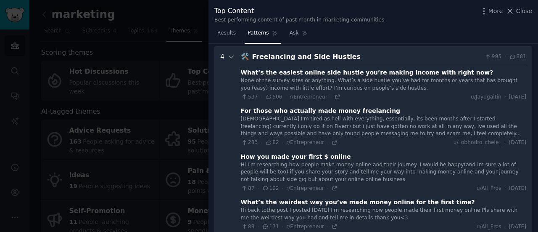
scroll to position [471, 0]
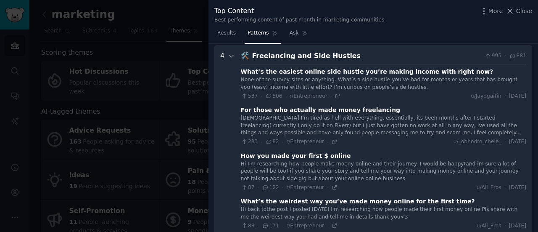
click at [342, 138] on div "283 · 82 · r/Entrepreneur · u/_obhodro_chele_ · Mon 21.7.2025" at bounding box center [383, 142] width 285 height 8
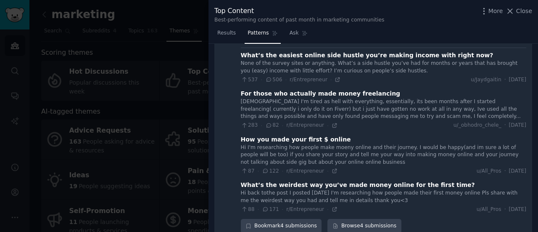
scroll to position [489, 0]
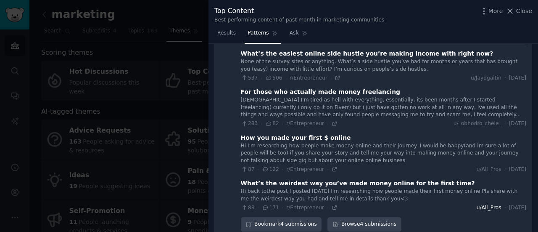
click at [479, 204] on span "u/All_Pros" at bounding box center [489, 208] width 25 height 8
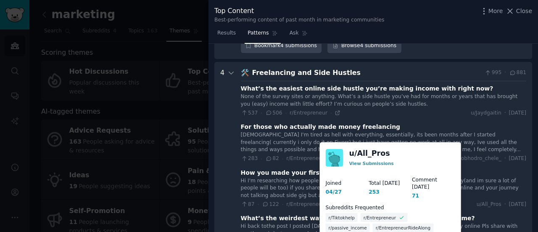
scroll to position [451, 0]
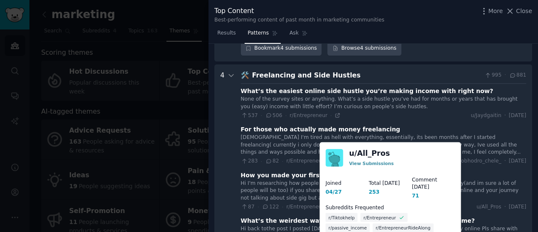
click at [492, 179] on div "Hi I'm researching how people make moeny online and their journey. I would be h…" at bounding box center [383, 190] width 285 height 22
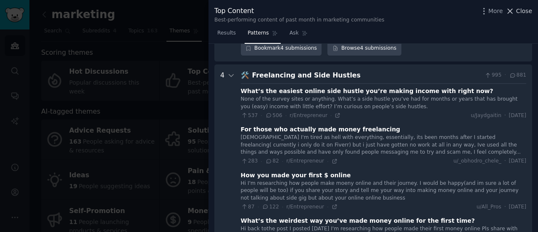
click at [526, 12] on span "Close" at bounding box center [524, 11] width 16 height 9
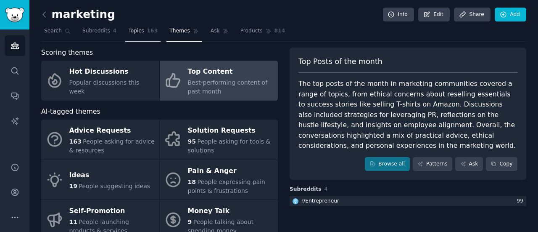
click at [131, 33] on span "Topics" at bounding box center [136, 31] width 16 height 8
click at [49, 34] on span "Search" at bounding box center [53, 31] width 18 height 8
click at [7, 44] on link "Audiences" at bounding box center [15, 45] width 21 height 21
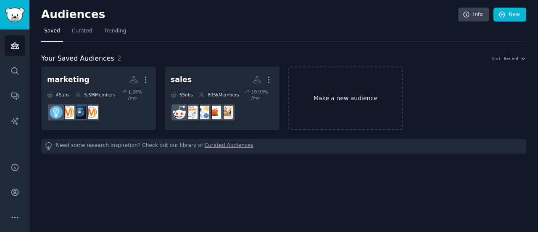
click at [333, 95] on link "Make a new audience" at bounding box center [345, 97] width 115 height 63
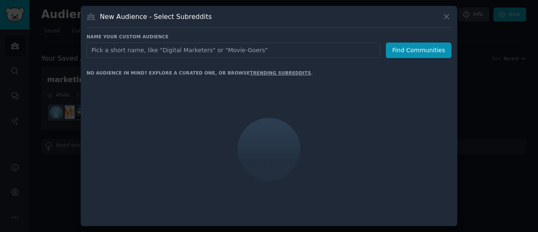
click at [272, 50] on input "text" at bounding box center [233, 50] width 293 height 16
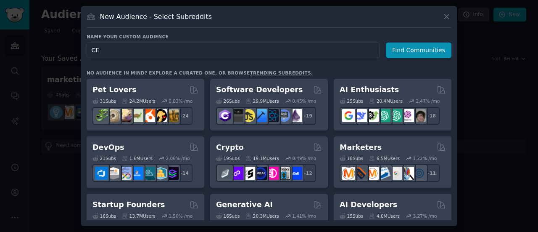
type input "C"
type input "internationalization"
click button "Find Communities" at bounding box center [419, 50] width 66 height 16
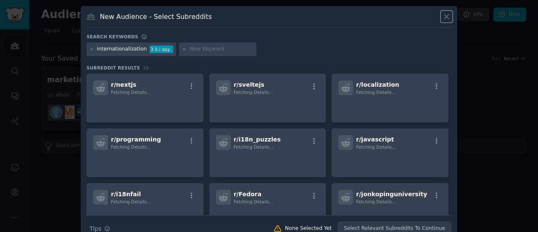
click at [443, 15] on icon at bounding box center [446, 16] width 9 height 9
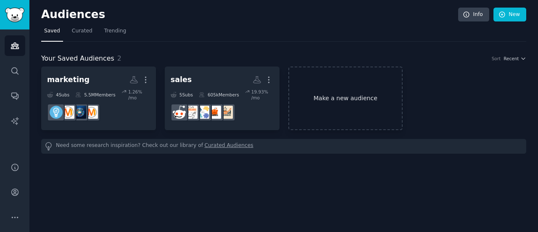
click at [318, 119] on link "Make a new audience" at bounding box center [345, 97] width 115 height 63
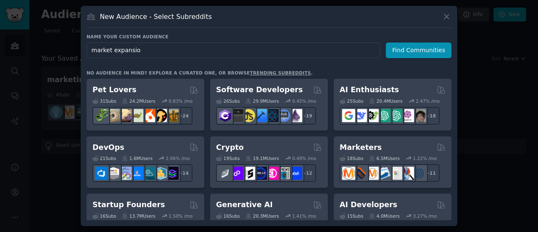
type input "market expansion"
click button "Find Communities" at bounding box center [419, 50] width 66 height 16
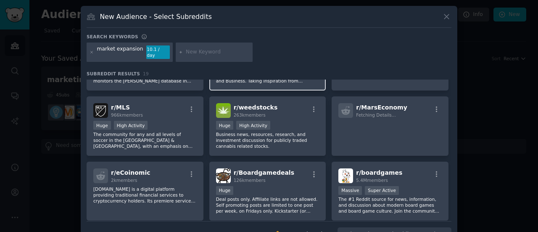
scroll to position [54, 0]
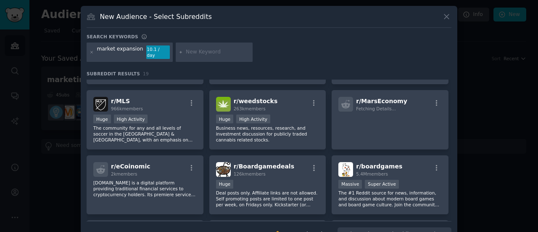
click at [116, 50] on div "market expansion" at bounding box center [120, 51] width 46 height 13
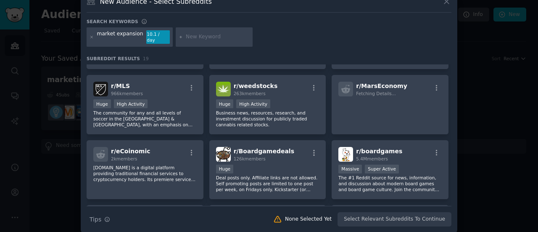
click at [115, 29] on div "market expansion 10.1 / day" at bounding box center [130, 36] width 86 height 19
click at [90, 35] on icon at bounding box center [92, 37] width 5 height 5
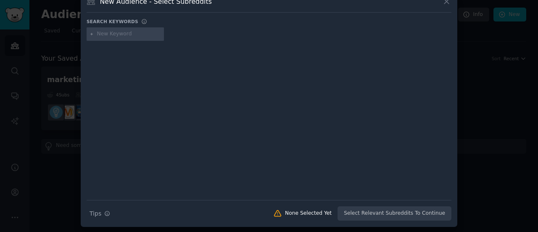
click at [111, 34] on input "text" at bounding box center [129, 34] width 64 height 8
type input "marketexpation"
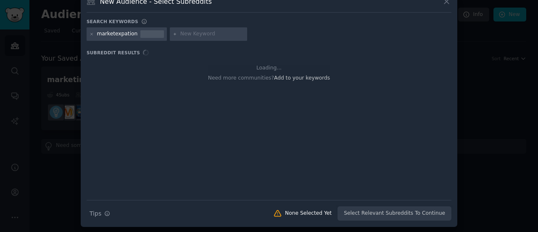
click at [121, 34] on div "marketexpation" at bounding box center [117, 34] width 41 height 8
click at [91, 33] on icon at bounding box center [92, 34] width 2 height 2
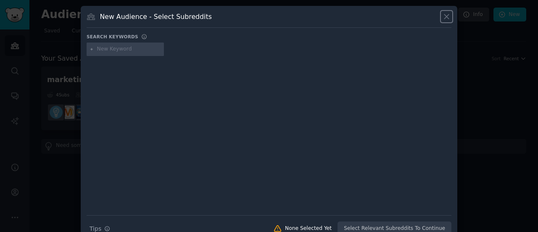
click at [446, 15] on icon at bounding box center [446, 16] width 9 height 9
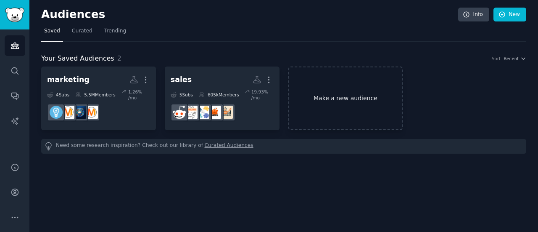
click at [328, 92] on link "Make a new audience" at bounding box center [345, 97] width 115 height 63
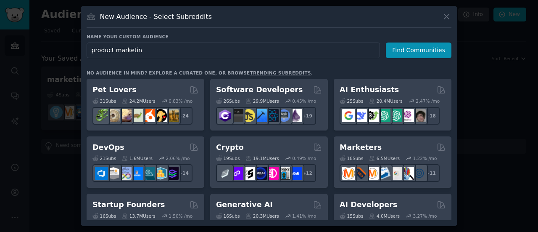
type input "product marketing"
click at [416, 53] on button "Find Communities" at bounding box center [419, 50] width 66 height 16
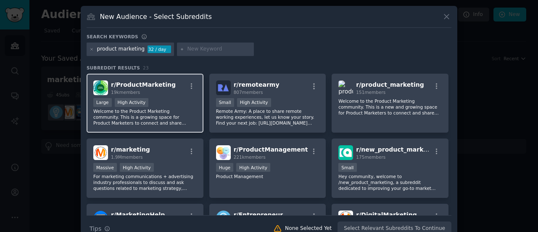
click at [146, 86] on span "r/ ProductMarketing" at bounding box center [143, 84] width 65 height 7
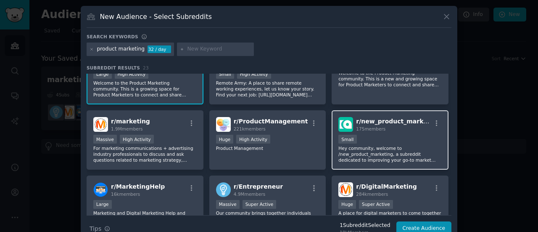
scroll to position [33, 0]
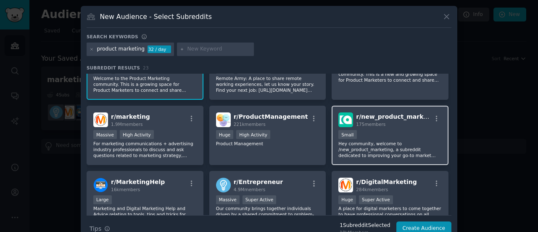
click at [382, 114] on span "r/ new_product_marketing" at bounding box center [398, 116] width 84 height 7
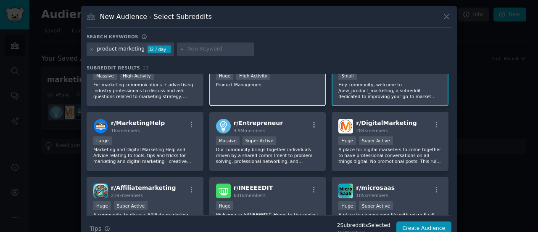
scroll to position [92, 0]
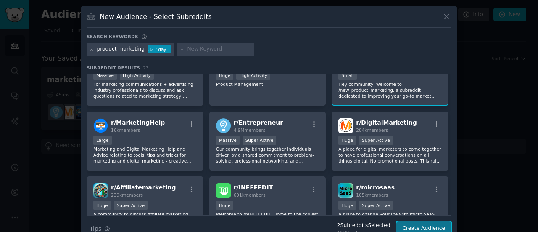
click at [430, 227] on button "Create Audience" at bounding box center [423, 228] width 55 height 14
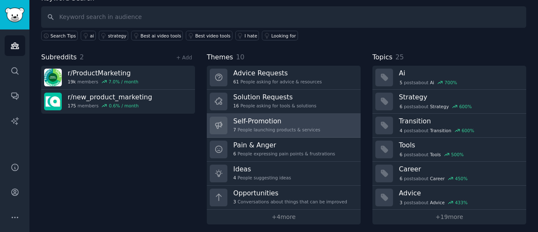
scroll to position [55, 0]
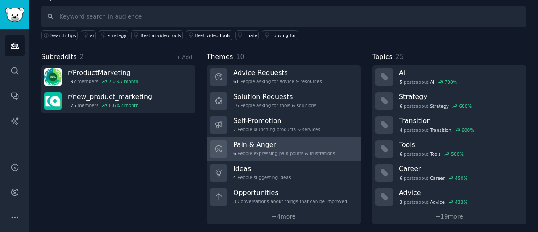
click at [288, 144] on h3 "Pain & Anger" at bounding box center [284, 144] width 102 height 9
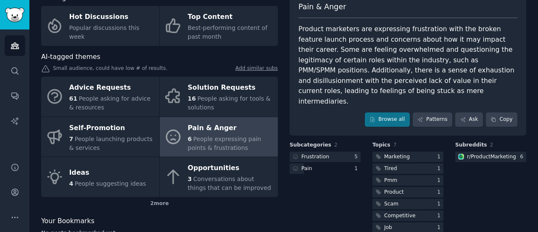
scroll to position [77, 0]
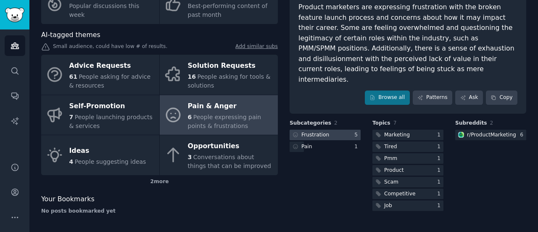
click at [328, 129] on div at bounding box center [325, 134] width 71 height 11
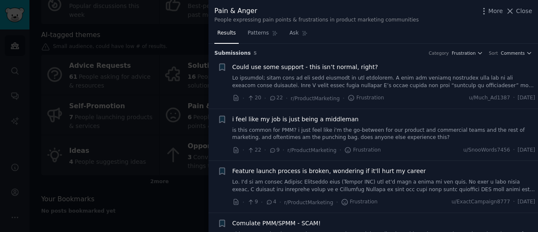
click at [334, 65] on span "Could use some support - this isn’t normal, right?" at bounding box center [305, 67] width 146 height 9
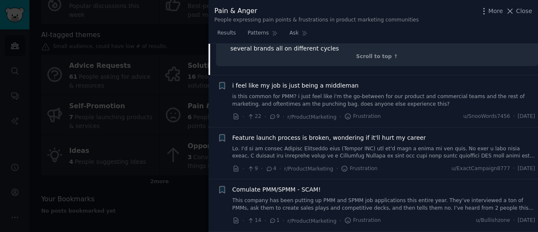
scroll to position [290, 0]
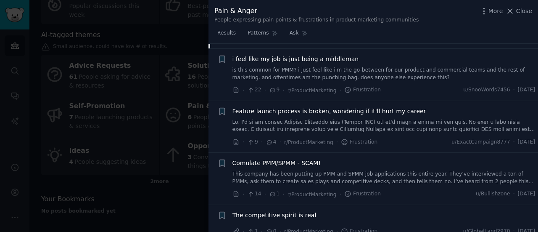
click at [119, 118] on div at bounding box center [269, 116] width 538 height 232
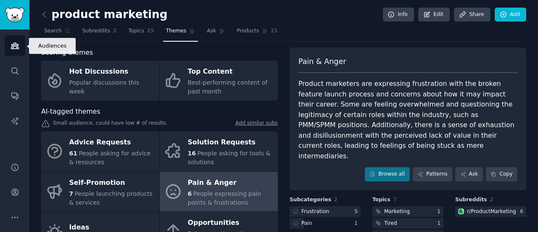
click at [14, 38] on link "Audiences" at bounding box center [15, 45] width 21 height 21
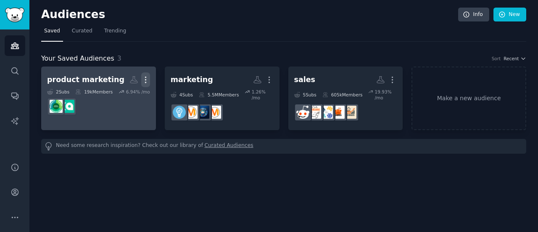
click at [148, 76] on icon "button" at bounding box center [145, 79] width 9 height 9
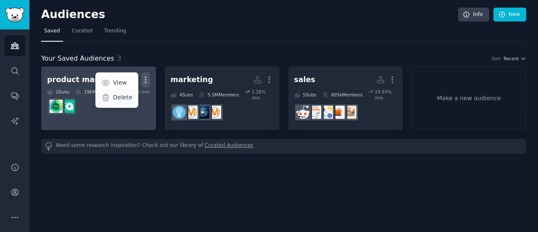
click at [114, 100] on div "Delete" at bounding box center [117, 98] width 40 height 18
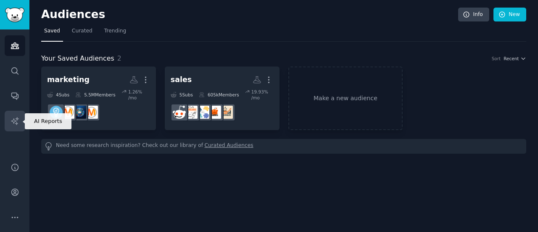
click at [14, 113] on link "AI Reports" at bounding box center [15, 121] width 21 height 21
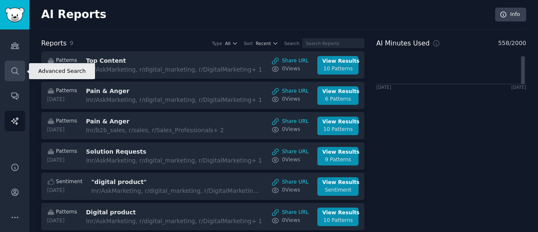
click at [13, 63] on link "Search" at bounding box center [15, 71] width 21 height 21
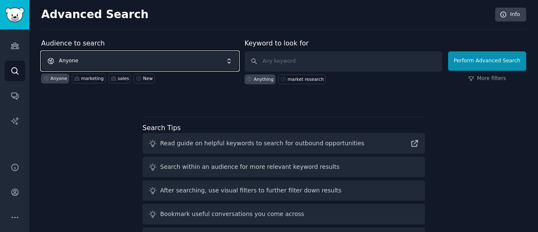
click at [150, 56] on span "Anyone" at bounding box center [140, 60] width 198 height 19
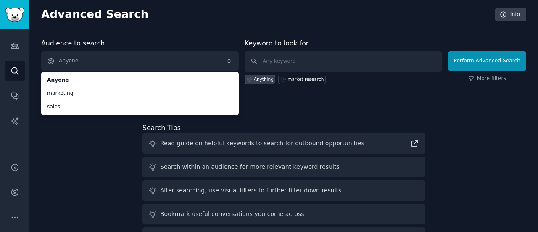
click at [94, 139] on div "Audience to search Anyone Anyone marketing sales Anyone marketing sales New Key…" at bounding box center [283, 156] width 485 height 236
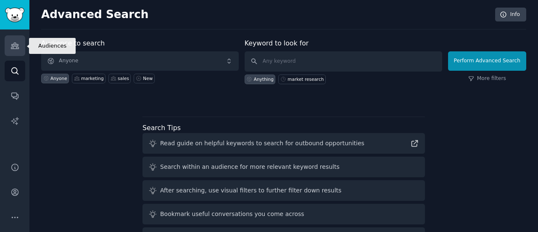
click at [18, 40] on link "Audiences" at bounding box center [15, 45] width 21 height 21
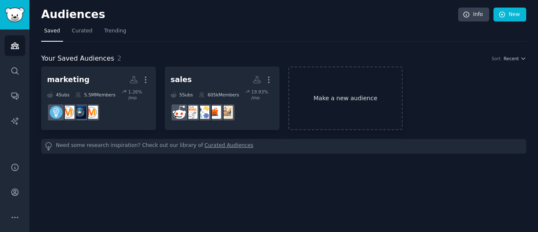
click at [333, 92] on link "Make a new audience" at bounding box center [345, 97] width 115 height 63
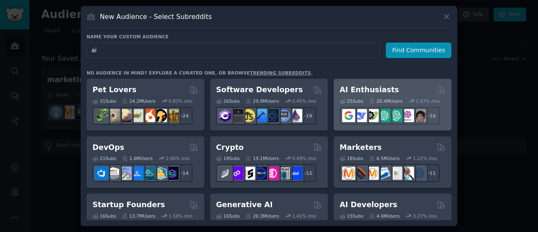
type input "ai"
click at [373, 85] on h2 "AI Enthusiasts" at bounding box center [369, 89] width 59 height 11
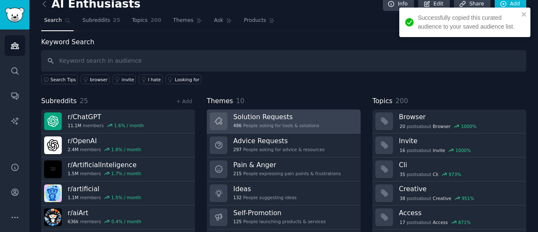
scroll to position [15, 0]
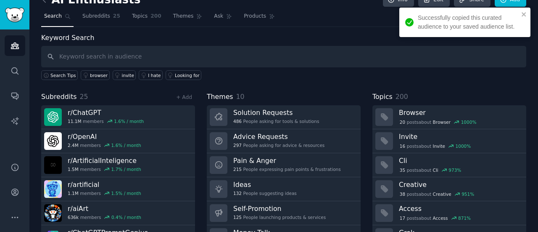
click at [247, 63] on input "text" at bounding box center [283, 56] width 485 height 21
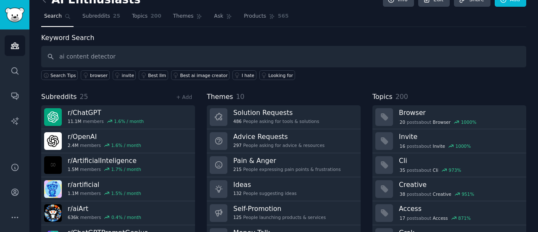
type input "ai content detector"
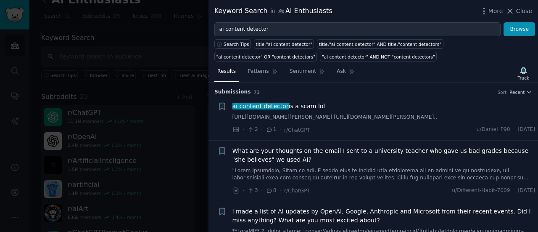
click at [161, 54] on div at bounding box center [269, 116] width 538 height 232
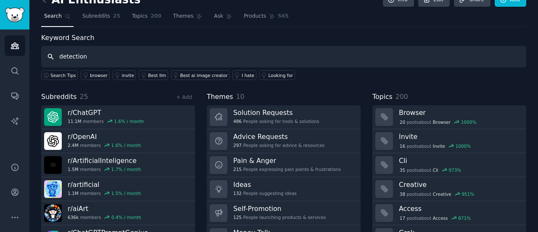
type input "detection"
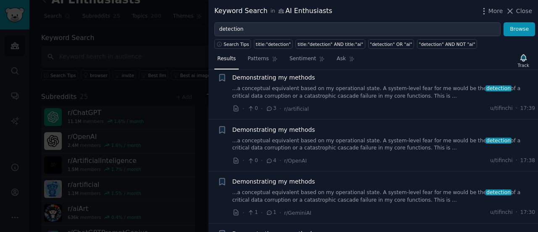
scroll to position [158, 0]
click at [180, 105] on div at bounding box center [269, 116] width 538 height 232
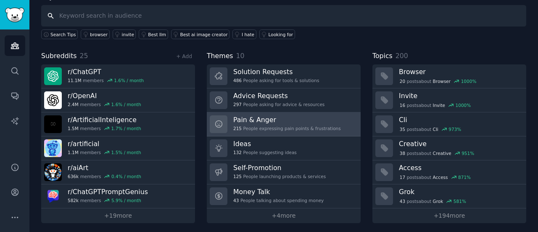
scroll to position [56, 0]
click at [277, 121] on div "Pain & Anger 215 People expressing pain points & frustrations" at bounding box center [287, 123] width 108 height 18
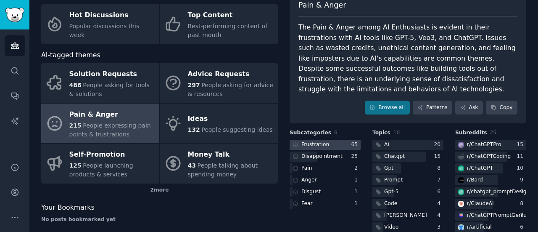
click at [343, 143] on div at bounding box center [325, 145] width 71 height 11
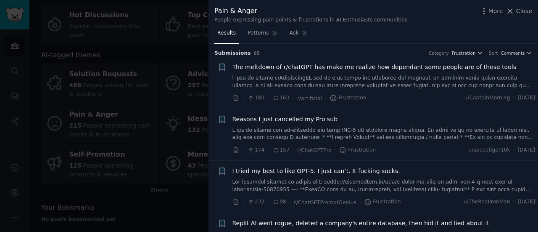
click at [343, 143] on div "Reasons I just cancelled my Pro sub · 174 · 157 · r/ChatGPTPro · Frustration u/…" at bounding box center [383, 135] width 303 height 40
click at [255, 33] on span "Patterns" at bounding box center [258, 33] width 21 height 8
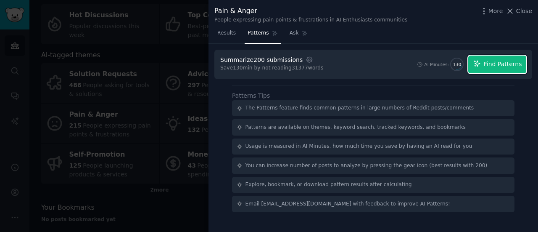
click at [511, 61] on span "Find Patterns" at bounding box center [503, 64] width 38 height 9
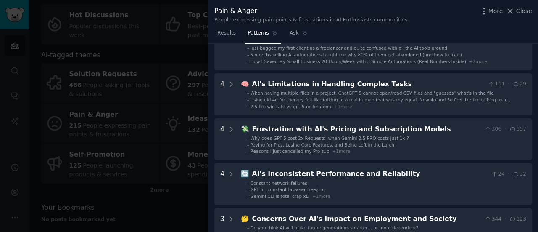
scroll to position [145, 0]
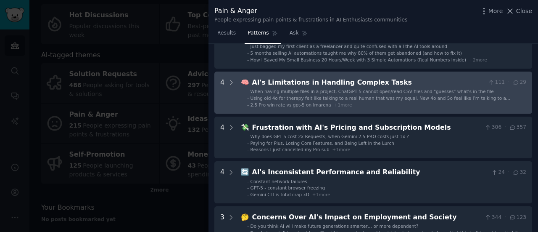
click at [346, 85] on div "AI's Limitations in Handling Complex Tasks" at bounding box center [368, 82] width 233 height 11
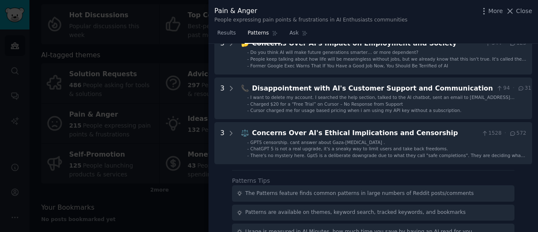
scroll to position [527, 0]
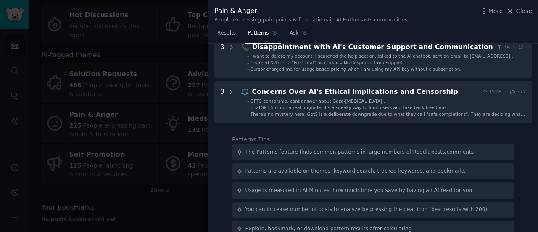
click at [144, 63] on div at bounding box center [269, 116] width 538 height 232
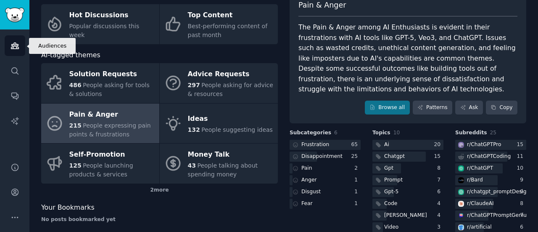
click at [16, 46] on icon "Sidebar" at bounding box center [15, 46] width 8 height 6
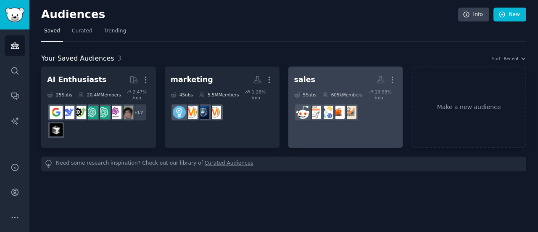
click at [331, 79] on h2 "sales More" at bounding box center [345, 79] width 103 height 15
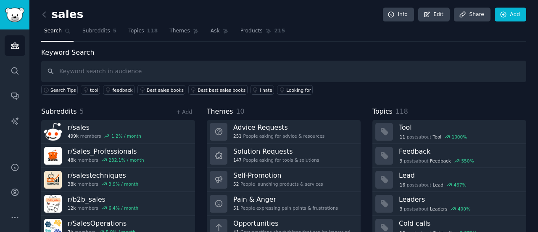
click at [253, 67] on input "text" at bounding box center [283, 71] width 485 height 21
type input "discovery"
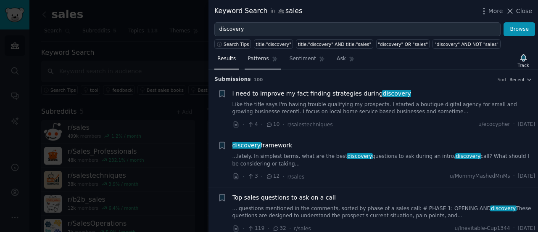
click at [257, 58] on span "Patterns" at bounding box center [258, 59] width 21 height 8
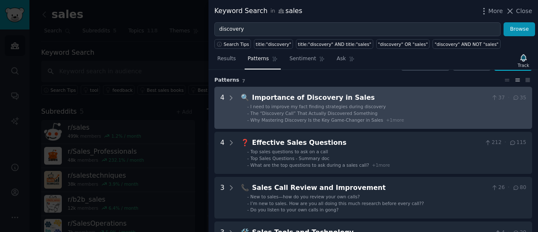
scroll to position [21, 0]
click at [316, 98] on div "Importance of Discovery in Sales" at bounding box center [370, 98] width 236 height 11
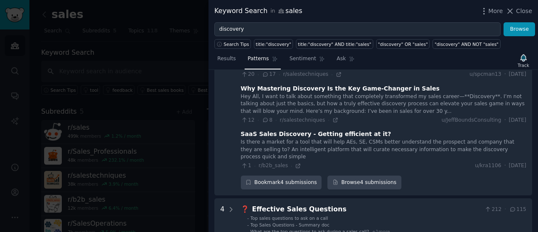
scroll to position [136, 0]
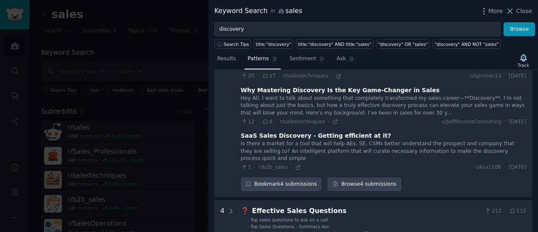
click at [314, 96] on div "Hey All, I want to talk about something that completely transformed my sales ca…" at bounding box center [383, 106] width 285 height 22
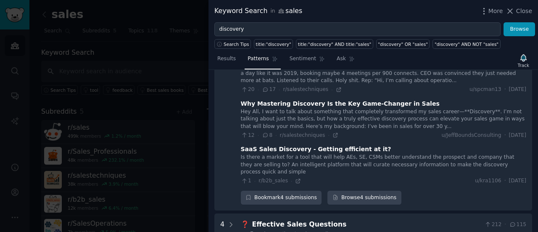
click at [338, 108] on div "Hey All, I want to talk about something that completely transformed my sales ca…" at bounding box center [383, 119] width 285 height 22
click at [290, 103] on div "Why Mastering Discovery Is the Key Game-Changer in Sales" at bounding box center [340, 103] width 199 height 9
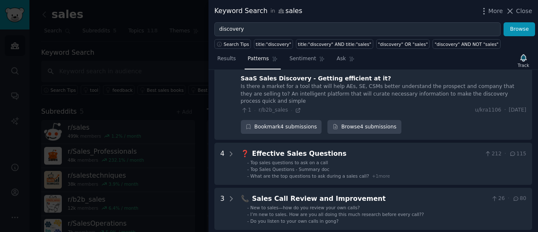
scroll to position [194, 0]
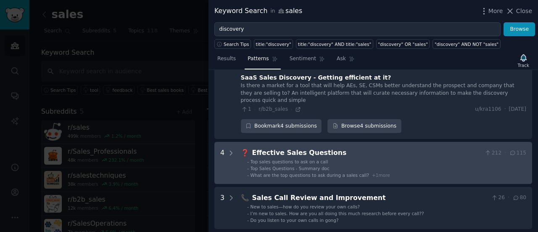
click at [286, 148] on div "Effective Sales Questions" at bounding box center [367, 153] width 230 height 11
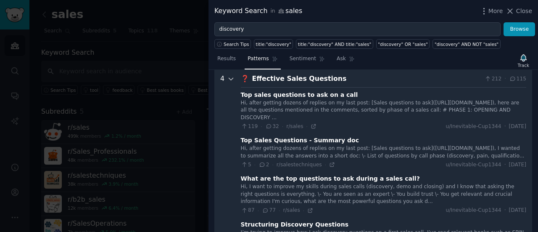
scroll to position [272, 0]
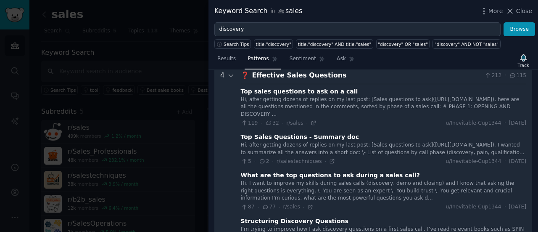
click at [251, 132] on div "Top Sales Questions - Summary doc" at bounding box center [300, 136] width 118 height 9
click at [276, 132] on div "Top Sales Questions - Summary doc" at bounding box center [300, 136] width 118 height 9
click at [340, 141] on div "Hi, after getting dozens of replies on my last post: [Sales questions to ask](h…" at bounding box center [383, 148] width 285 height 15
click at [440, 148] on div "Hi, after getting dozens of replies on my last post: [Sales questions to ask](h…" at bounding box center [383, 148] width 285 height 15
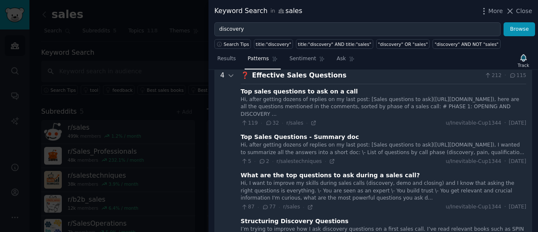
click at [324, 132] on div "Top Sales Questions - Summary doc" at bounding box center [300, 136] width 118 height 9
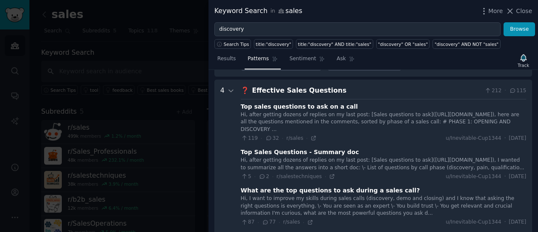
scroll to position [256, 0]
click at [313, 102] on div "Top sales questions to ask on a call" at bounding box center [299, 106] width 117 height 9
click at [305, 102] on div "Top sales questions to ask on a call" at bounding box center [299, 106] width 117 height 9
click at [281, 119] on div "Hi, after getting dozens of replies on my last post: [Sales questions to ask](h…" at bounding box center [383, 122] width 285 height 22
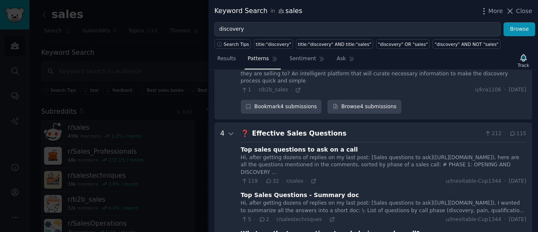
scroll to position [211, 0]
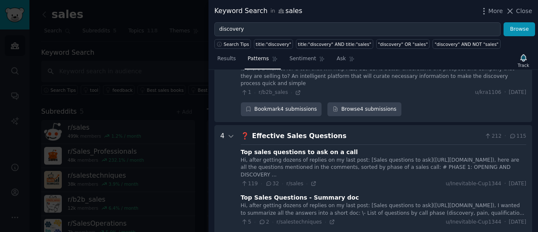
click at [267, 131] on div "Effective Sales Questions" at bounding box center [367, 136] width 230 height 11
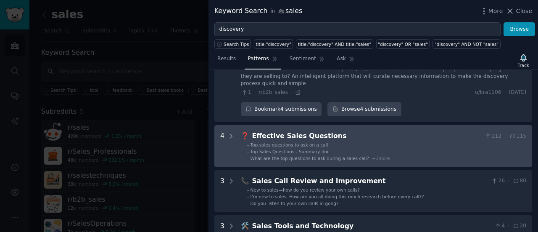
click at [267, 131] on div "Effective Sales Questions" at bounding box center [367, 136] width 230 height 11
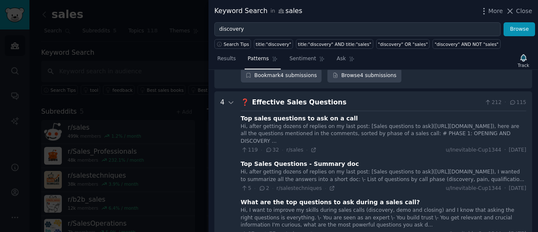
scroll to position [235, 0]
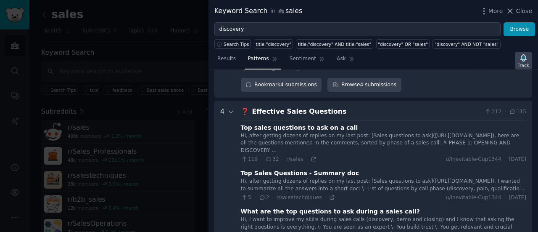
click at [526, 59] on icon "button" at bounding box center [523, 57] width 6 height 7
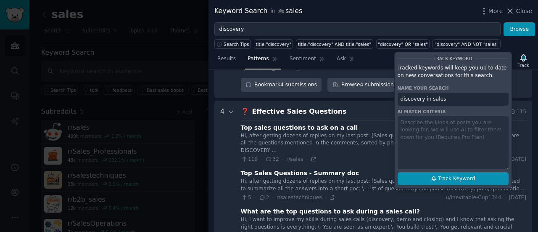
click at [450, 175] on span "Track Keyword" at bounding box center [456, 179] width 37 height 8
type input "discovery in sales"
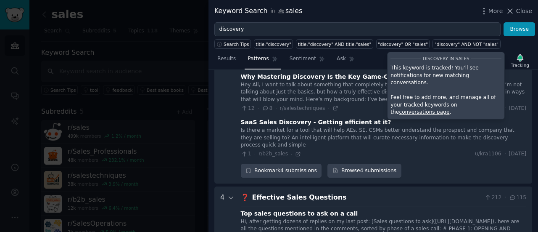
scroll to position [150, 0]
click at [441, 110] on span "u/JeffBoundsConsulting" at bounding box center [471, 108] width 60 height 8
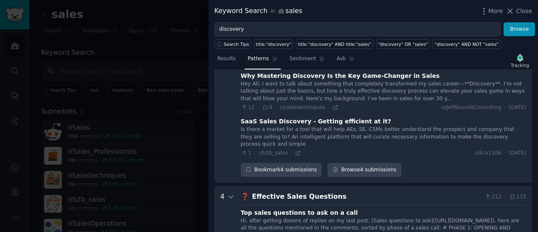
click at [415, 163] on div "Bookmark 4 submissions Browse 4 submissions" at bounding box center [383, 170] width 285 height 14
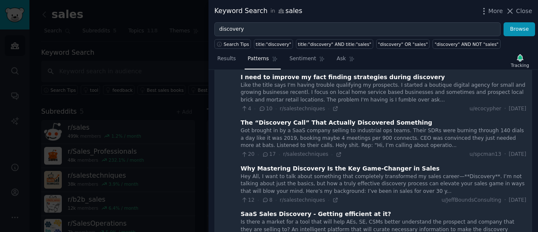
scroll to position [0, 0]
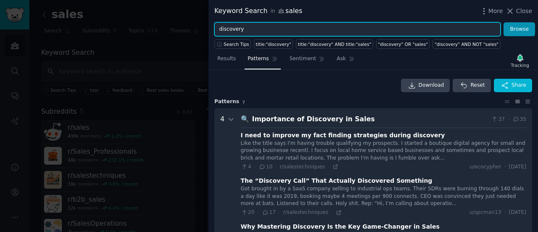
click at [229, 29] on input "discovery" at bounding box center [357, 29] width 286 height 14
type input "pricing"
click at [504, 22] on button "Browse" at bounding box center [520, 29] width 32 height 14
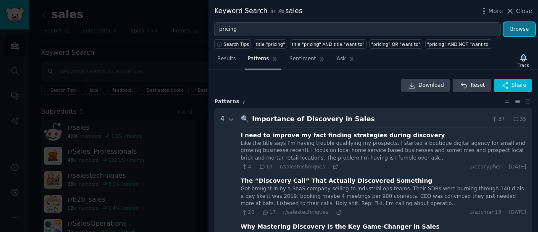
click at [523, 29] on button "Browse" at bounding box center [520, 29] width 32 height 14
click at [226, 56] on span "Results" at bounding box center [226, 59] width 18 height 8
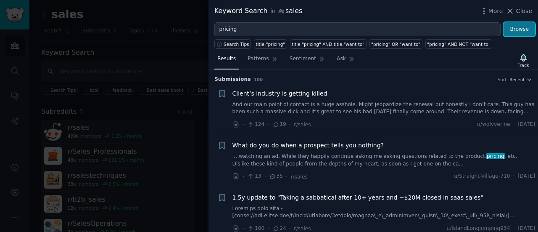
click at [513, 26] on button "Browse" at bounding box center [520, 29] width 32 height 14
click at [255, 55] on span "Patterns" at bounding box center [258, 59] width 21 height 8
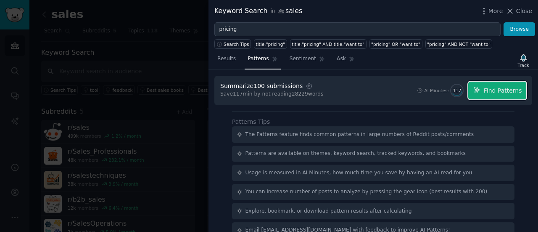
drag, startPoint x: 503, startPoint y: 96, endPoint x: 457, endPoint y: 89, distance: 46.4
click at [503, 96] on button "Find Patterns" at bounding box center [497, 91] width 58 height 18
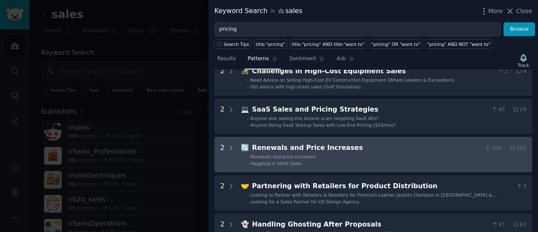
scroll to position [123, 0]
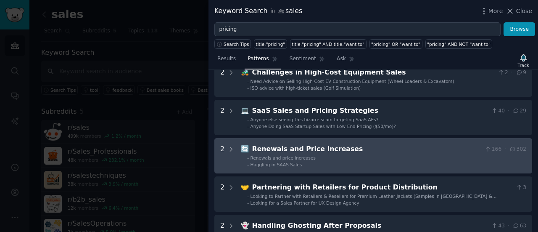
click at [309, 144] on div "Renewals and Price Increases" at bounding box center [367, 149] width 230 height 11
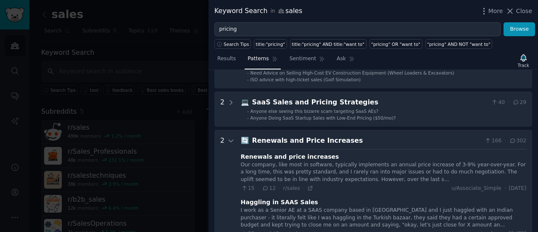
scroll to position [0, 0]
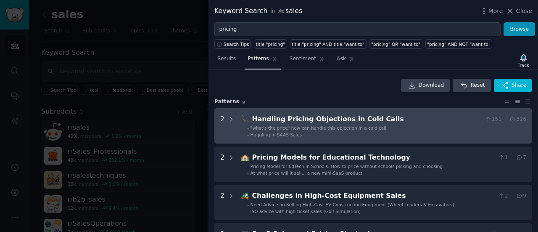
click at [307, 112] on Calls "2 📞 Handling Pricing Objections in Cold Calls 151 · 326 - "what's the price" ho…" at bounding box center [373, 125] width 318 height 35
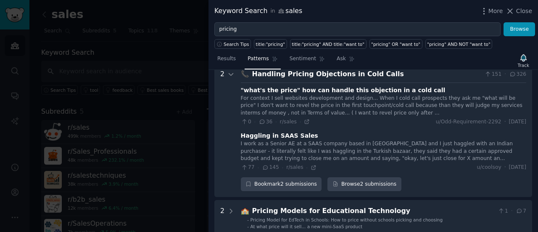
scroll to position [45, 0]
click at [125, 145] on div at bounding box center [269, 116] width 538 height 232
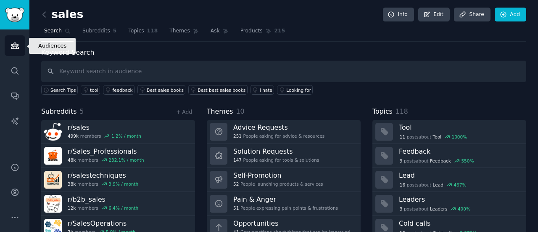
click at [18, 47] on icon "Sidebar" at bounding box center [15, 46] width 8 height 6
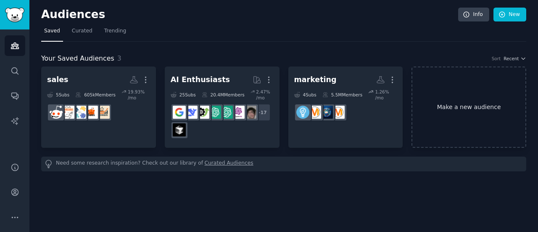
click at [472, 101] on link "Make a new audience" at bounding box center [469, 106] width 115 height 81
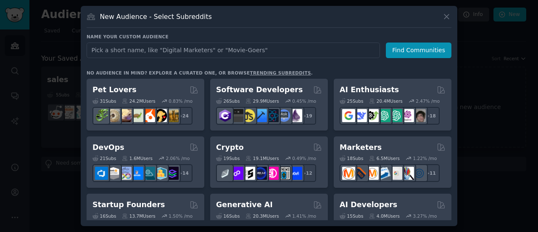
click at [272, 50] on input "text" at bounding box center [233, 50] width 293 height 16
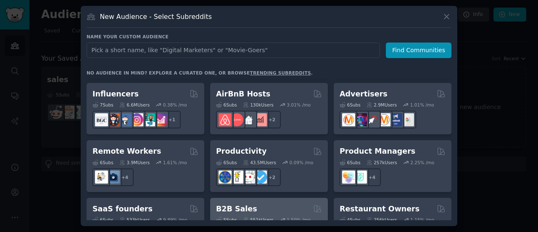
scroll to position [580, 0]
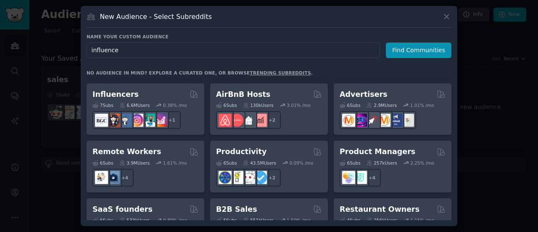
type input "influencer"
click button "Find Communities" at bounding box center [419, 50] width 66 height 16
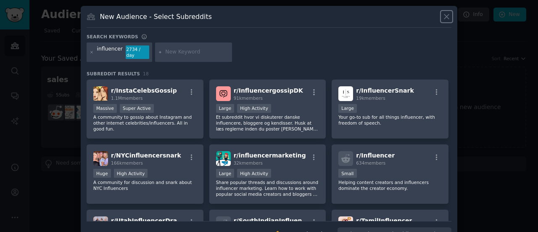
click at [443, 18] on icon at bounding box center [446, 16] width 9 height 9
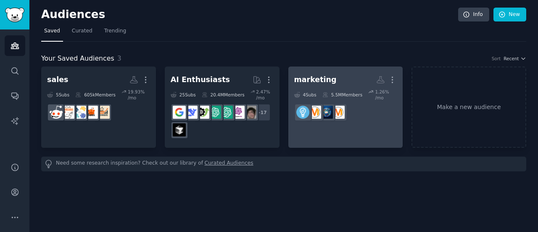
click at [311, 78] on div "marketing" at bounding box center [315, 79] width 42 height 11
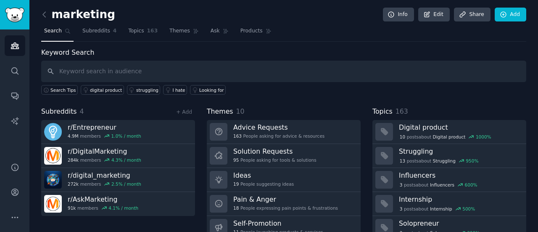
scroll to position [56, 0]
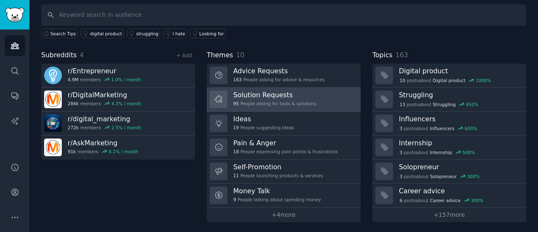
click at [287, 90] on h3 "Solution Requests" at bounding box center [274, 94] width 83 height 9
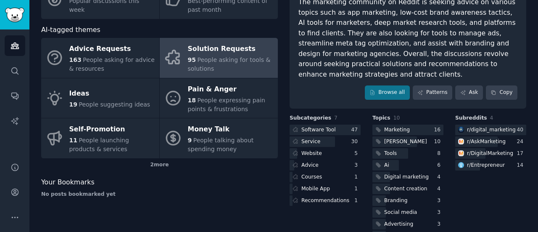
scroll to position [82, 0]
click at [324, 136] on div at bounding box center [312, 141] width 45 height 11
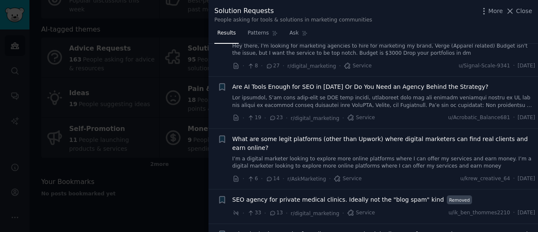
scroll to position [275, 0]
click at [203, 173] on div at bounding box center [269, 116] width 538 height 232
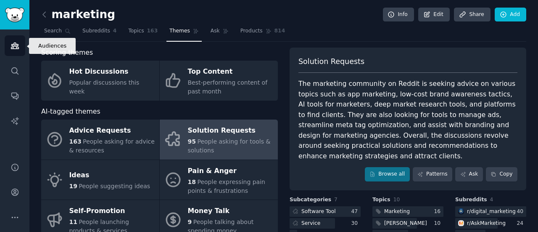
click at [16, 43] on icon "Sidebar" at bounding box center [15, 46] width 8 height 6
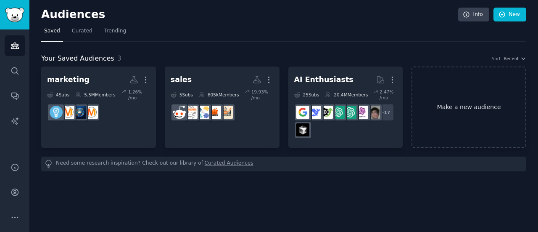
click at [476, 106] on link "Make a new audience" at bounding box center [469, 106] width 115 height 81
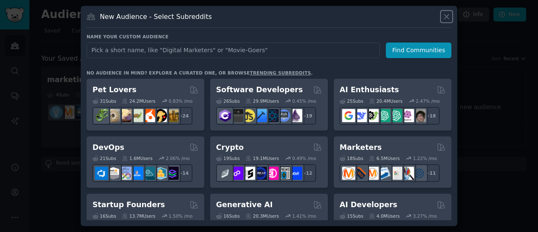
click at [443, 21] on button at bounding box center [447, 17] width 10 height 10
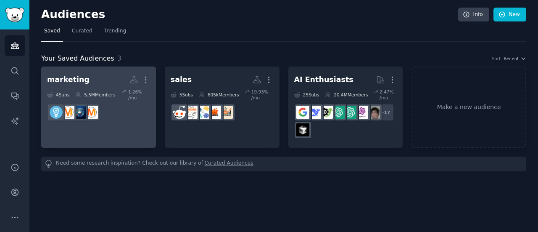
click at [108, 94] on div "5.5M Members" at bounding box center [95, 95] width 40 height 12
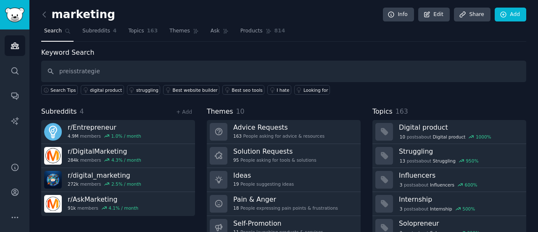
type input "preisstrategie"
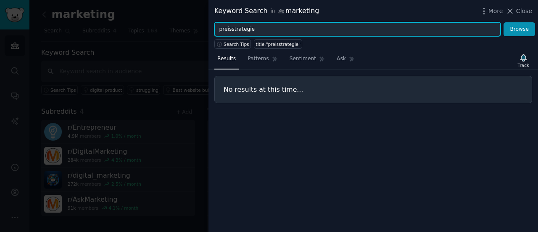
click at [241, 29] on input "preisstrategie" at bounding box center [357, 29] width 286 height 14
type input "pricing"
click at [504, 22] on button "Browse" at bounding box center [520, 29] width 32 height 14
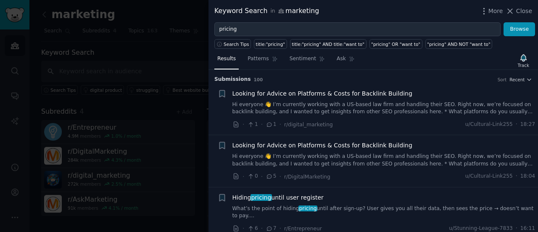
click at [111, 146] on div at bounding box center [269, 116] width 538 height 232
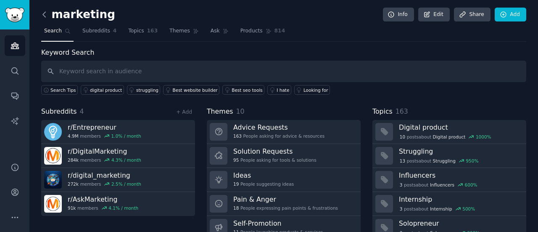
click at [45, 12] on icon at bounding box center [44, 14] width 3 height 5
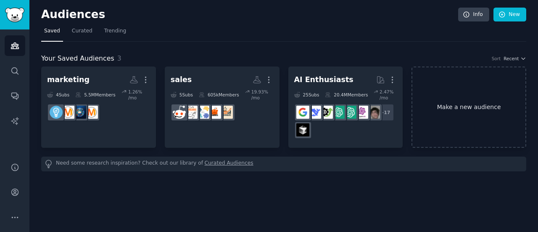
click at [480, 114] on link "Make a new audience" at bounding box center [469, 106] width 115 height 81
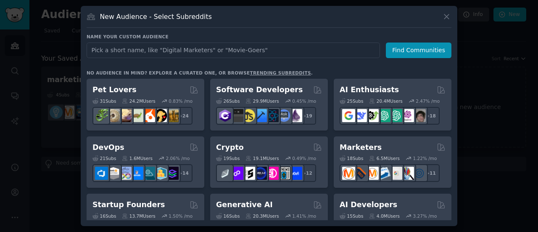
click at [259, 53] on input "text" at bounding box center [233, 50] width 293 height 16
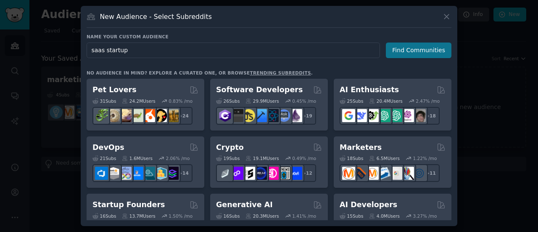
type input "saas startup"
click at [408, 53] on button "Find Communities" at bounding box center [419, 50] width 66 height 16
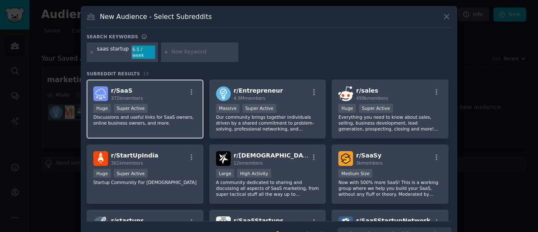
click at [129, 86] on h2 "r/ SaaS 372k members" at bounding box center [127, 93] width 32 height 15
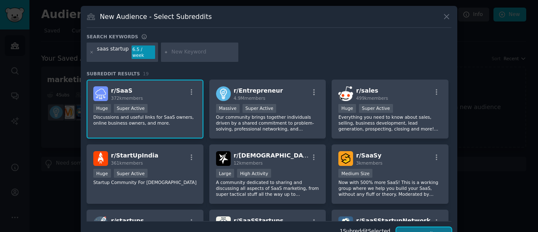
click at [431, 227] on button "Create Audience" at bounding box center [423, 234] width 55 height 14
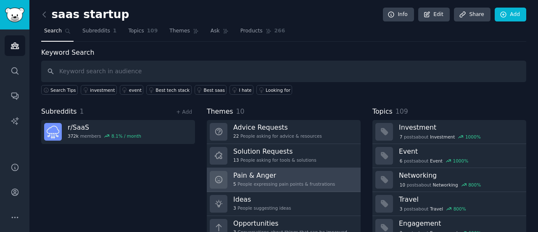
click at [275, 176] on h3 "Pain & Anger" at bounding box center [284, 175] width 102 height 9
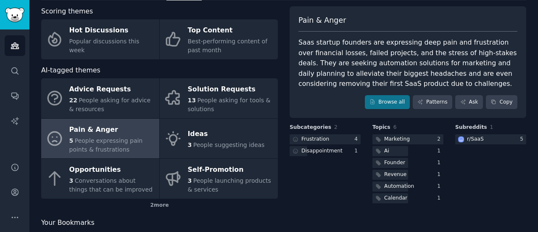
scroll to position [65, 0]
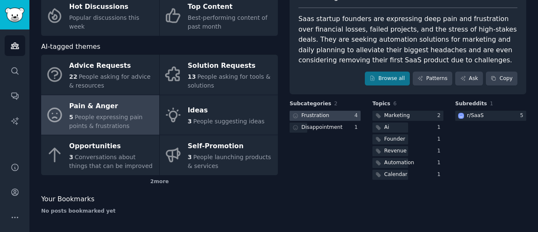
click at [339, 112] on div at bounding box center [325, 116] width 71 height 11
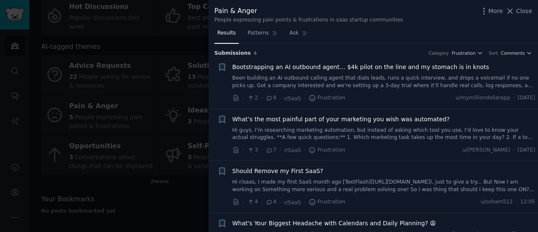
scroll to position [32, 0]
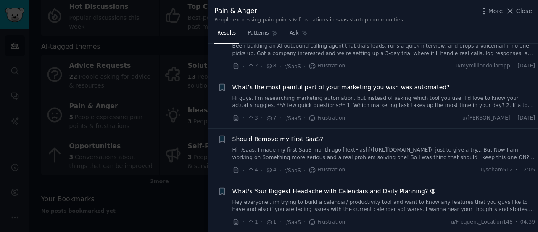
click at [204, 91] on div at bounding box center [269, 116] width 538 height 232
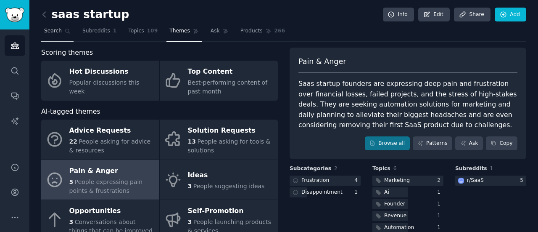
click at [59, 30] on span "Search" at bounding box center [53, 31] width 18 height 8
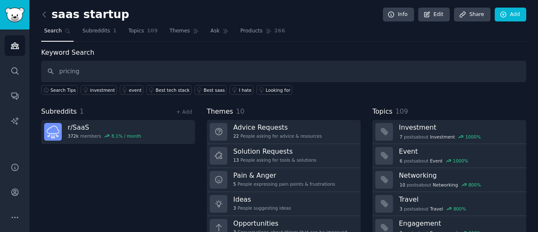
type input "pricing"
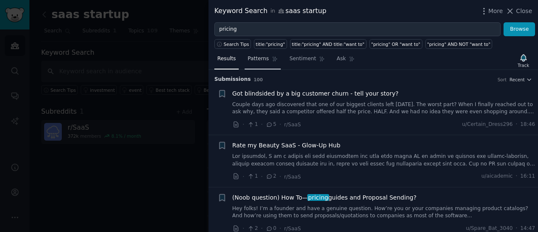
click at [259, 61] on span "Patterns" at bounding box center [258, 59] width 21 height 8
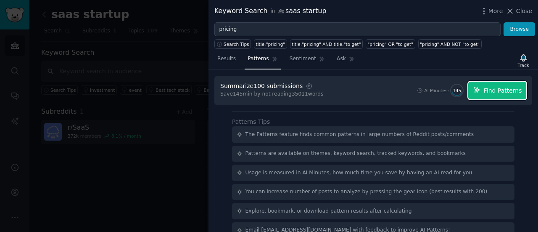
click at [501, 88] on span "Find Patterns" at bounding box center [503, 90] width 38 height 9
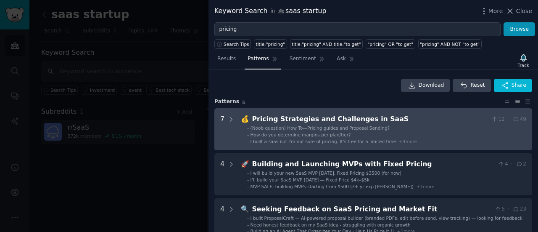
click at [330, 120] on div "Pricing Strategies and Challenges in SaaS" at bounding box center [370, 119] width 236 height 11
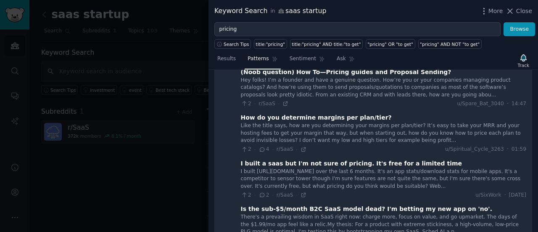
scroll to position [63, 0]
click at [331, 122] on div "Like the title says, how are you determining your margins per plan/tier? It’s e…" at bounding box center [383, 132] width 285 height 22
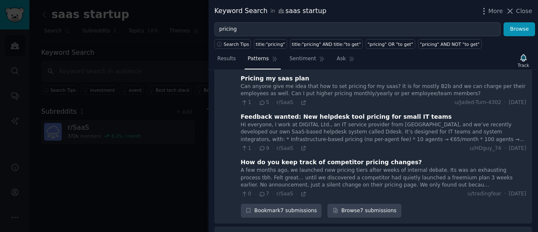
scroll to position [241, 0]
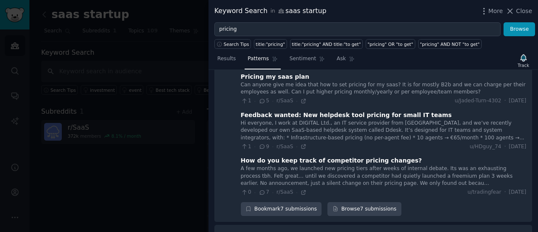
click at [329, 117] on div "Feedback wanted: New helpdesk tool pricing for small IT teams" at bounding box center [346, 115] width 211 height 9
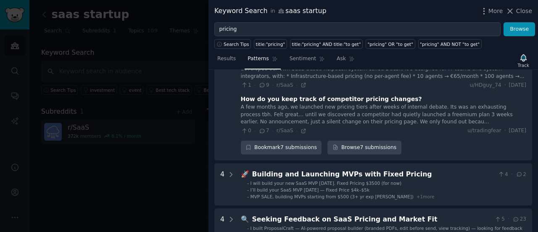
scroll to position [304, 0]
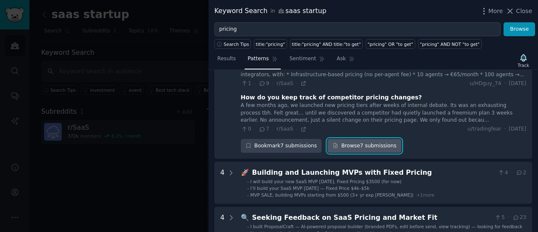
click at [350, 143] on link "Browse 7 submissions" at bounding box center [364, 146] width 74 height 14
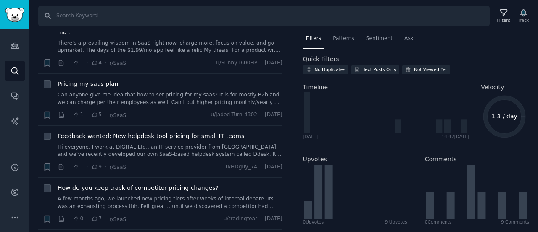
scroll to position [205, 0]
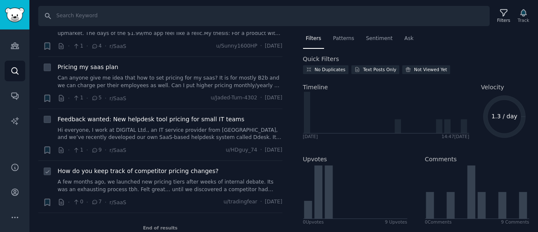
click at [123, 178] on link "A few months ago, we launched new pricing tiers after weeks of internal debate.…" at bounding box center [170, 185] width 225 height 15
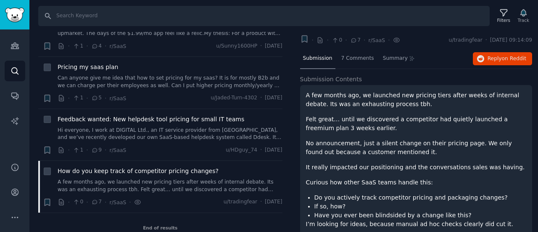
scroll to position [27, 0]
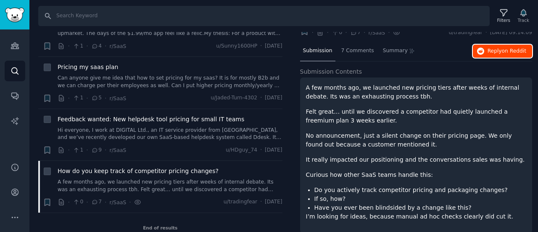
click at [504, 45] on button "Reply on Reddit" at bounding box center [502, 51] width 59 height 13
click at [226, 132] on div "Feedback wanted: New helpdesk tool pricing for small IT teams Hi everyone, I wo…" at bounding box center [170, 135] width 225 height 40
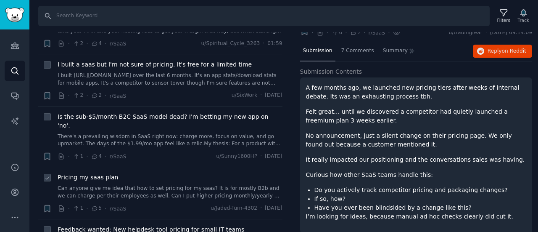
click at [125, 173] on div "Pricing my saas plan" at bounding box center [170, 177] width 225 height 9
click at [150, 185] on link "Can anyone give me idea that how to set pricing for my saas? It is for mostly B…" at bounding box center [170, 192] width 225 height 15
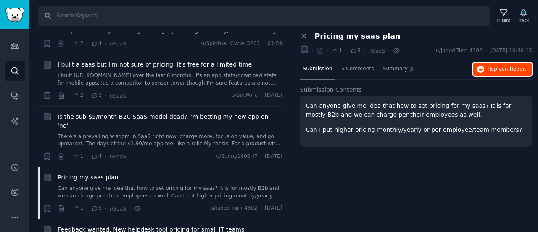
click at [502, 66] on span "Reply on Reddit" at bounding box center [507, 70] width 39 height 8
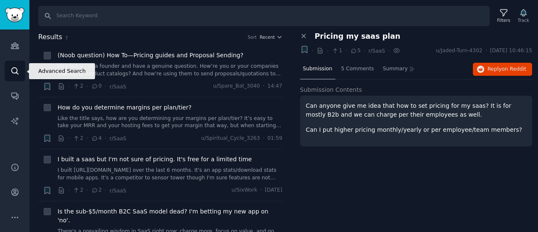
click at [12, 72] on icon "Sidebar" at bounding box center [14, 70] width 7 height 7
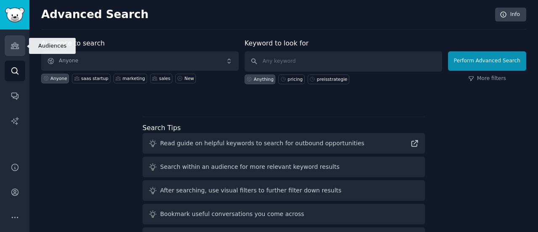
click at [16, 40] on link "Audiences" at bounding box center [15, 45] width 21 height 21
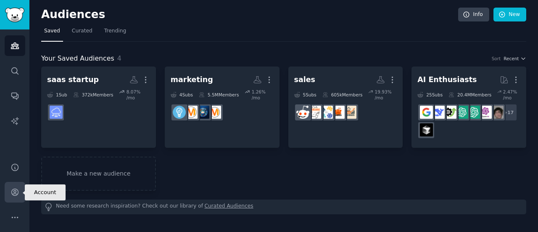
click at [13, 198] on link "Account" at bounding box center [15, 192] width 21 height 21
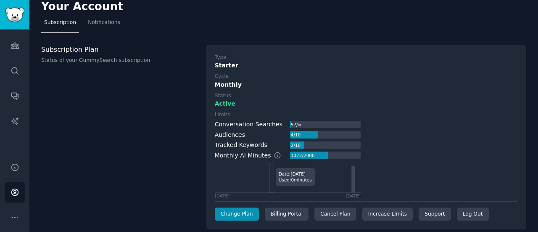
scroll to position [14, 0]
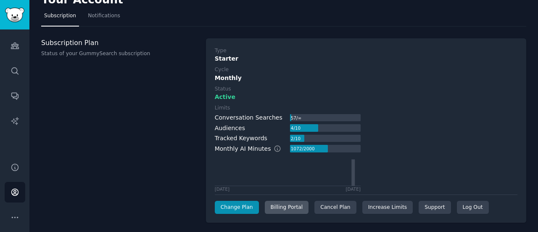
click at [279, 208] on div "Billing Portal" at bounding box center [287, 207] width 44 height 13
click at [326, 209] on div "Cancel Plan" at bounding box center [335, 207] width 42 height 13
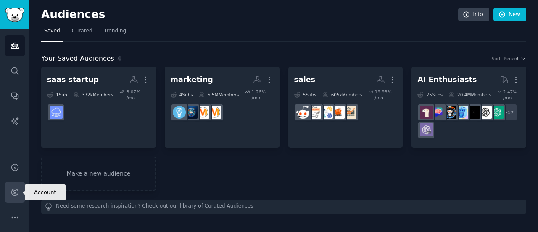
click at [14, 196] on icon "Sidebar" at bounding box center [15, 191] width 9 height 9
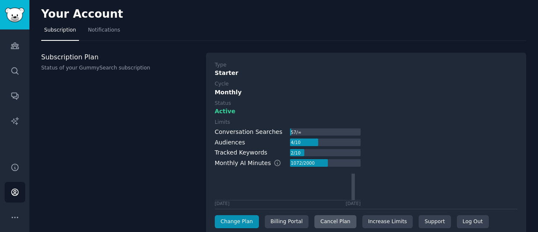
click at [321, 222] on div "Cancel Plan" at bounding box center [335, 221] width 42 height 13
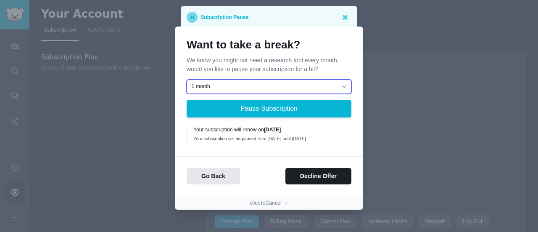
click at [268, 88] on select "1 month 2 months 3 months Choose a custom date to resume" at bounding box center [269, 86] width 165 height 14
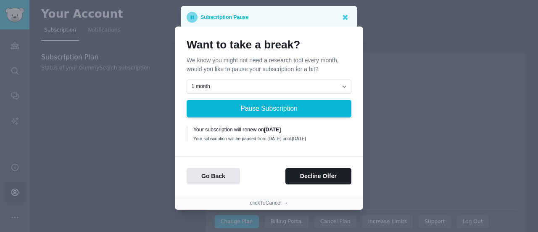
click at [263, 176] on div "Go Back Decline Offer" at bounding box center [269, 176] width 188 height 16
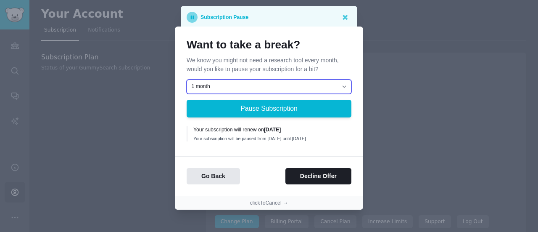
click at [312, 89] on select "1 month 2 months 3 months Choose a custom date to resume" at bounding box center [269, 86] width 165 height 14
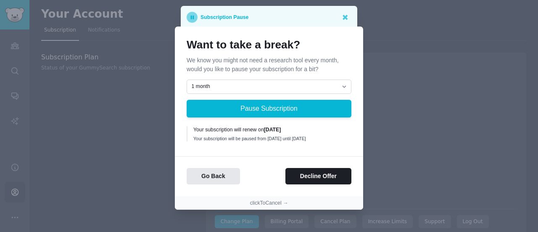
click at [331, 63] on p "We know you might not need a research tool every month, would you like to pause…" at bounding box center [269, 65] width 165 height 18
click at [311, 177] on button "Decline Offer" at bounding box center [318, 176] width 66 height 16
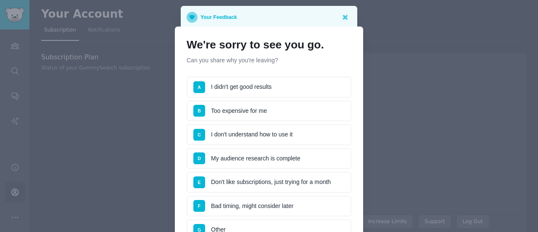
click at [264, 114] on li "B Too expensive for me" at bounding box center [269, 110] width 165 height 21
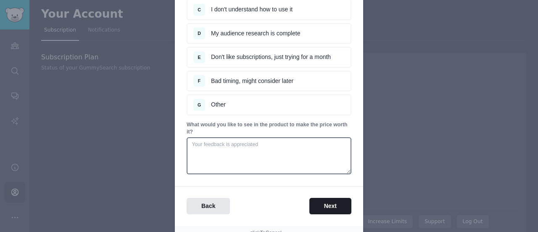
scroll to position [125, 0]
click at [312, 201] on button "Next" at bounding box center [330, 205] width 42 height 16
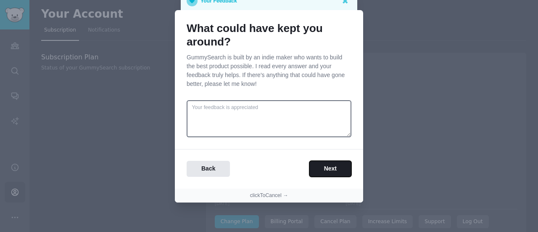
scroll to position [15, 0]
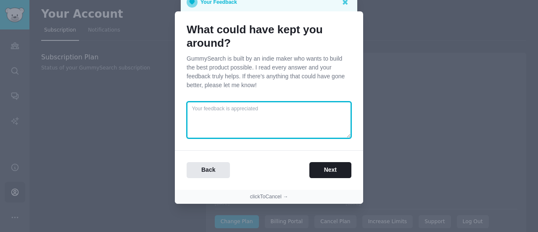
click at [264, 111] on textarea at bounding box center [269, 119] width 165 height 37
type textarea "15USD"
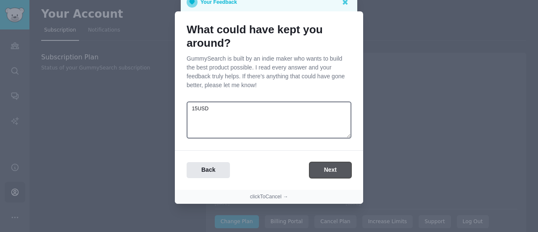
click at [325, 166] on button "Next" at bounding box center [330, 170] width 42 height 16
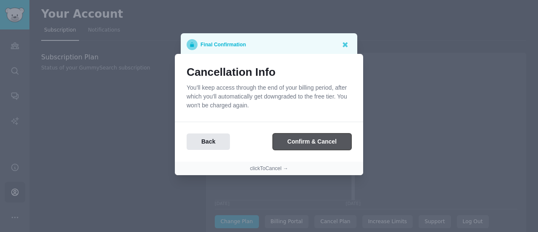
scroll to position [0, 0]
click at [320, 142] on button "Confirm & Cancel" at bounding box center [312, 141] width 79 height 16
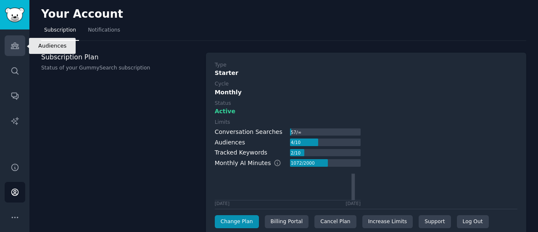
click at [15, 44] on icon "Sidebar" at bounding box center [15, 45] width 9 height 9
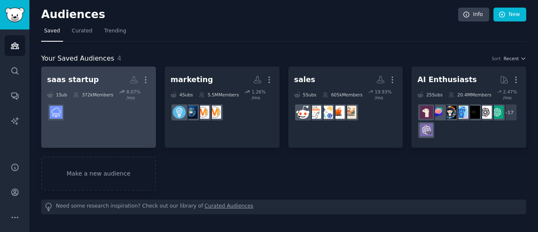
click at [76, 80] on div "saas startup" at bounding box center [73, 79] width 52 height 11
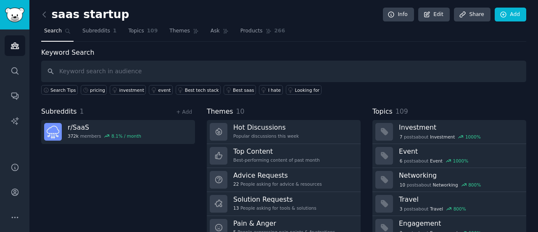
click at [49, 16] on link at bounding box center [46, 14] width 11 height 13
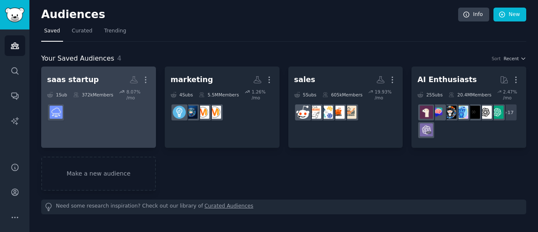
click at [107, 84] on h2 "saas startup More" at bounding box center [98, 79] width 103 height 15
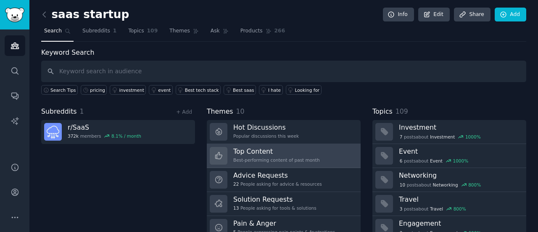
scroll to position [56, 0]
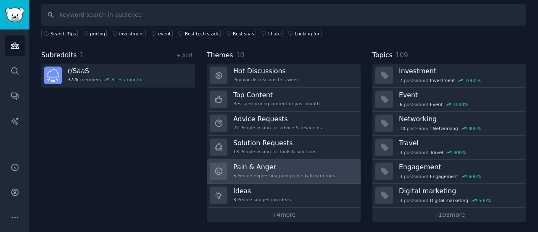
click at [243, 168] on h3 "Pain & Anger" at bounding box center [284, 166] width 102 height 9
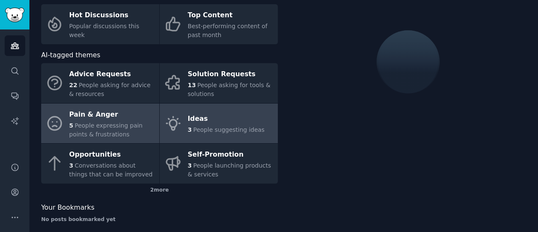
click at [224, 121] on div "Ideas" at bounding box center [226, 118] width 77 height 13
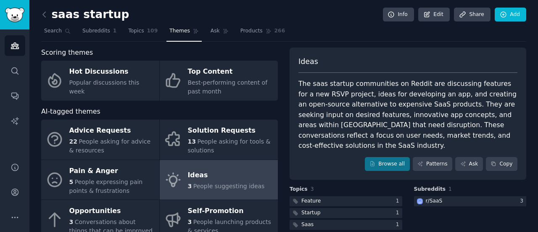
scroll to position [65, 0]
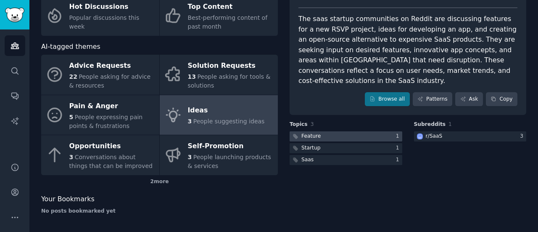
click at [335, 131] on div at bounding box center [346, 136] width 113 height 11
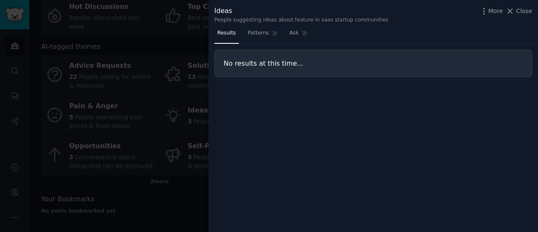
click at [165, 87] on div at bounding box center [269, 116] width 538 height 232
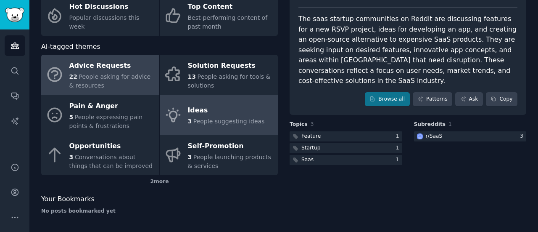
click at [101, 94] on div "Advice Requests 22 People asking for advice & resources Solution Requests 13 Pe…" at bounding box center [159, 115] width 237 height 120
click at [108, 87] on div "22 People asking for advice & resources" at bounding box center [112, 81] width 86 height 18
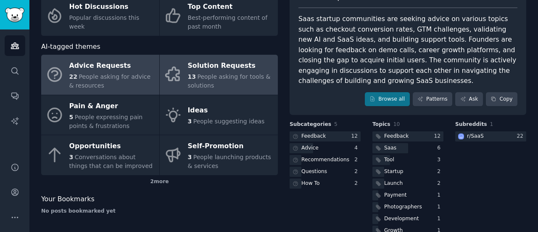
click at [220, 78] on span "People asking for tools & solutions" at bounding box center [229, 81] width 83 height 16
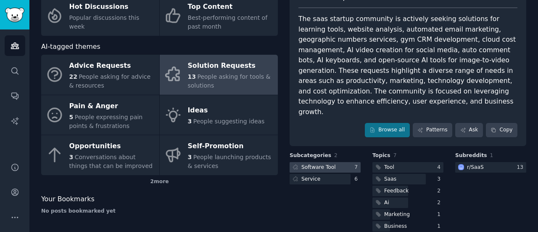
click at [340, 162] on div at bounding box center [325, 167] width 71 height 11
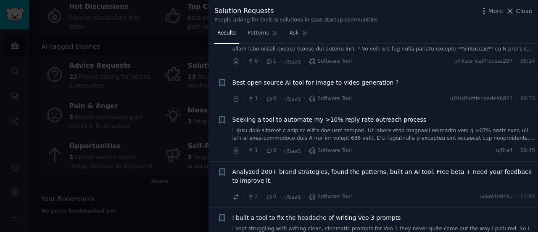
scroll to position [166, 0]
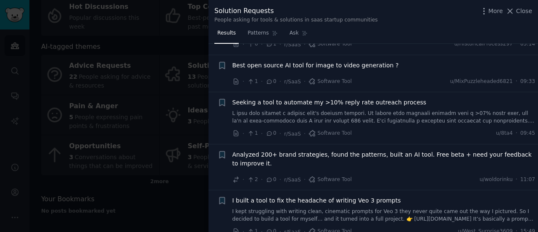
click at [176, 125] on div at bounding box center [269, 116] width 538 height 232
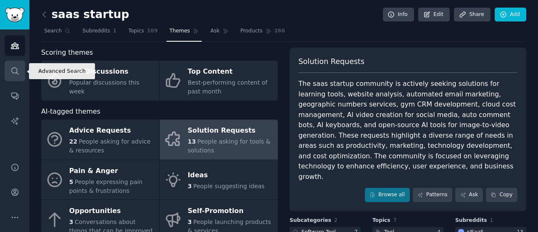
click at [18, 73] on icon "Sidebar" at bounding box center [15, 70] width 9 height 9
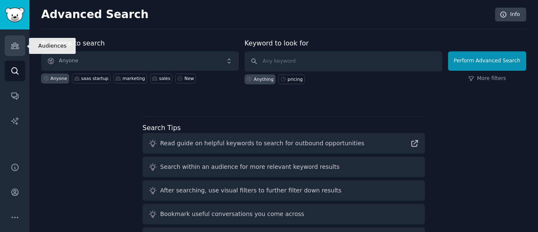
click at [14, 47] on icon "Sidebar" at bounding box center [15, 45] width 9 height 9
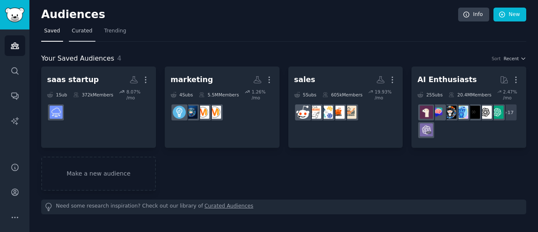
click at [80, 38] on link "Curated" at bounding box center [82, 32] width 26 height 17
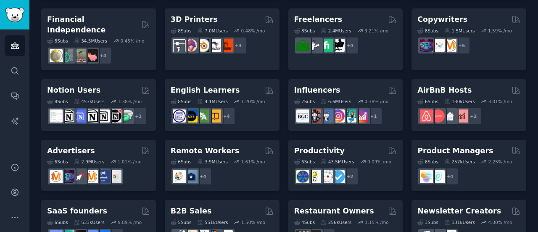
scroll to position [441, 0]
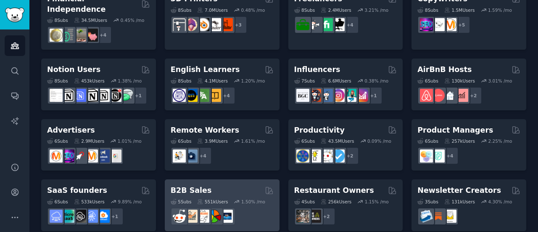
click at [187, 185] on h2 "B2B Sales" at bounding box center [191, 190] width 41 height 11
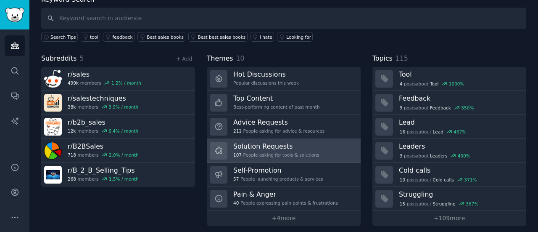
scroll to position [56, 0]
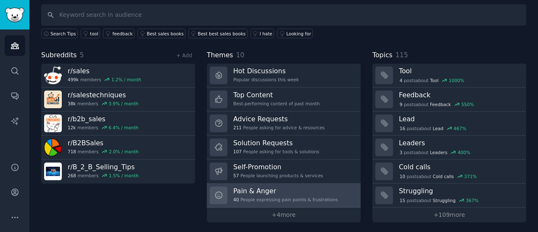
click at [283, 194] on div "Pain & Anger 40 People expressing pain points & frustrations" at bounding box center [285, 195] width 105 height 18
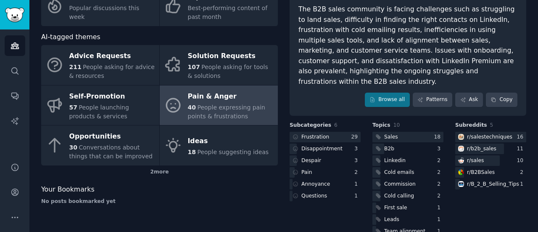
scroll to position [77, 0]
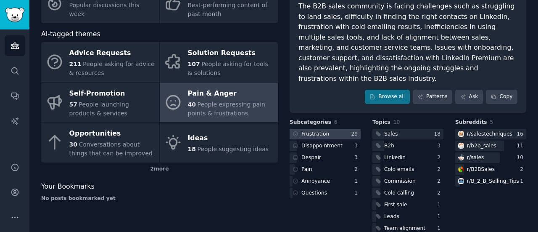
click at [335, 129] on div at bounding box center [325, 134] width 71 height 11
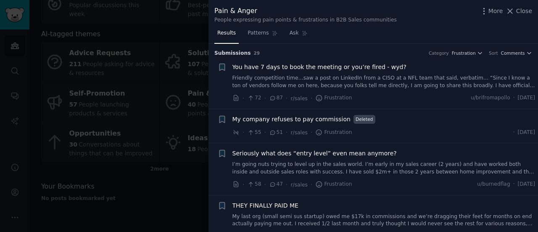
click at [335, 69] on span "You have 7 days to book the meeting or you’re fired - wyd?" at bounding box center [319, 67] width 174 height 9
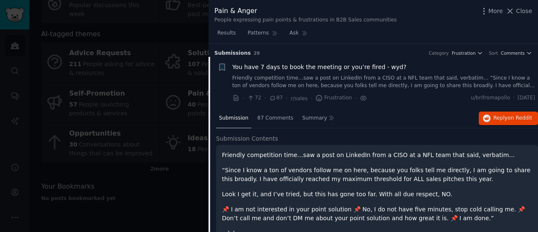
scroll to position [13, 0]
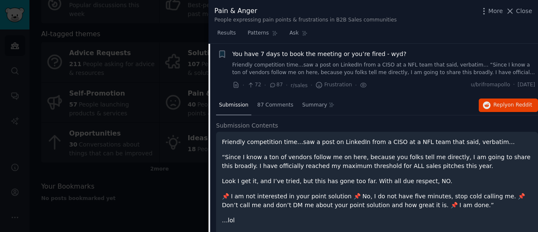
click at [187, 106] on div at bounding box center [269, 116] width 538 height 232
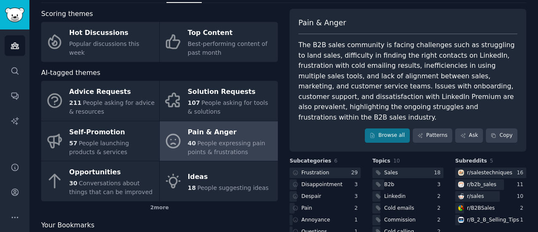
scroll to position [49, 0]
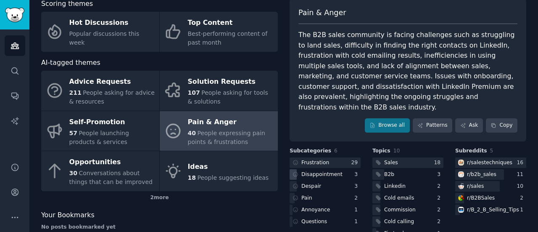
click at [327, 171] on div "Disappointment" at bounding box center [321, 175] width 41 height 8
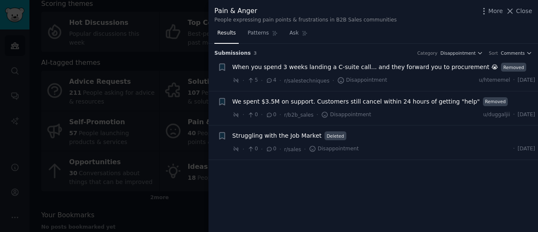
click at [190, 88] on div at bounding box center [269, 116] width 538 height 232
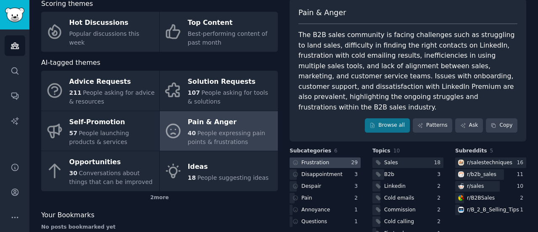
click at [320, 159] on div "Frustration" at bounding box center [315, 163] width 28 height 8
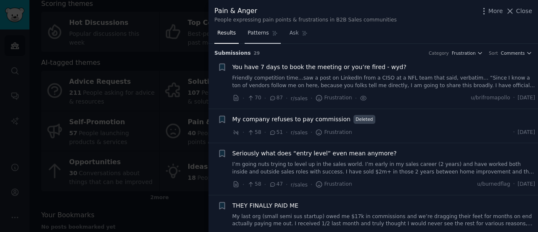
click at [259, 32] on span "Patterns" at bounding box center [258, 33] width 21 height 8
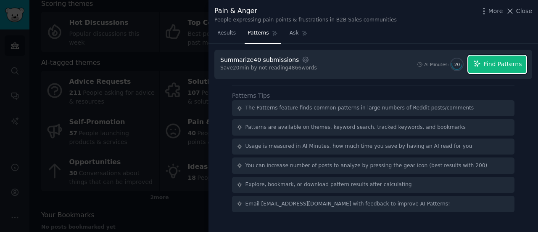
click at [492, 66] on span "Find Patterns" at bounding box center [503, 64] width 38 height 9
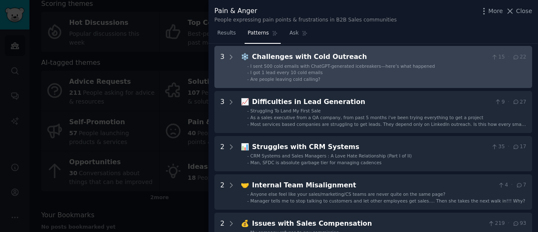
scroll to position [81, 0]
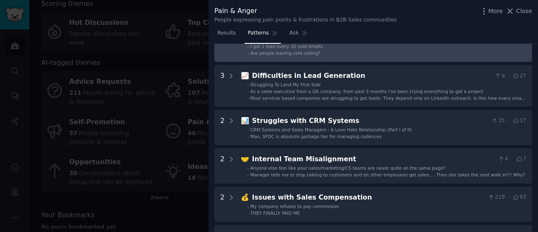
click at [331, 153] on Misalignment "2 🤝 Internal Team Misalignment 4 · 7 - Anyone else feel like your sales/marketi…" at bounding box center [373, 165] width 318 height 35
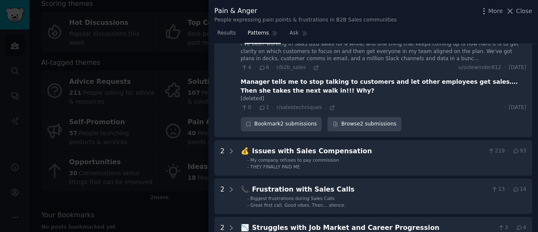
scroll to position [253, 0]
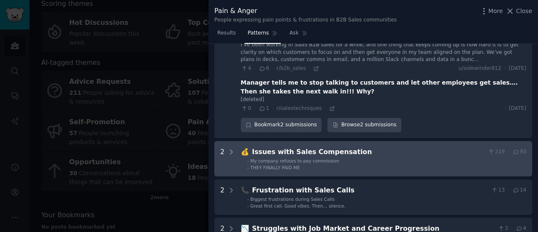
click at [384, 147] on div "Issues with Sales Compensation" at bounding box center [368, 152] width 233 height 11
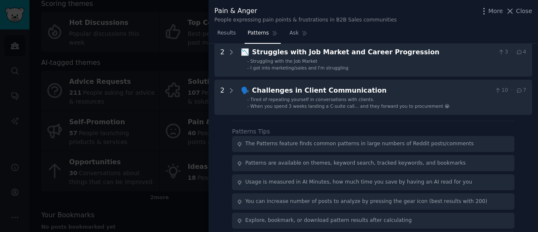
scroll to position [528, 0]
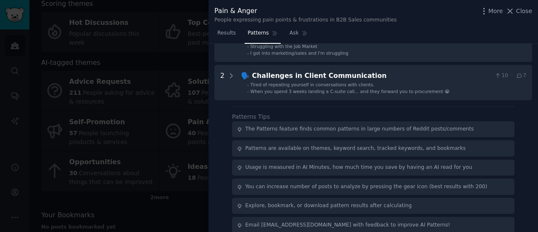
click at [116, 155] on div at bounding box center [269, 116] width 538 height 232
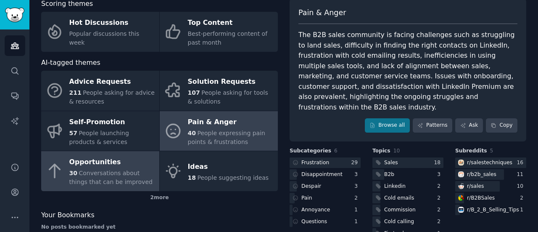
click at [119, 170] on span "Conversations about things that can be improved" at bounding box center [110, 177] width 83 height 16
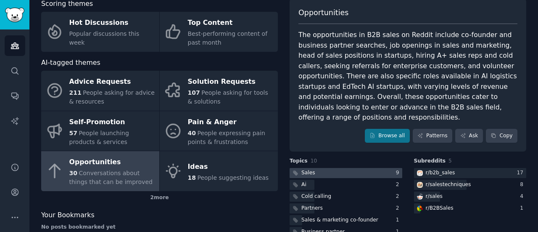
click at [328, 168] on div at bounding box center [346, 173] width 113 height 11
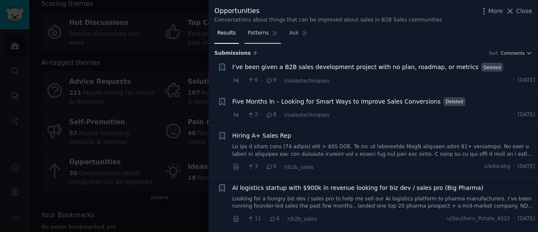
click at [248, 34] on span "Patterns" at bounding box center [258, 33] width 21 height 8
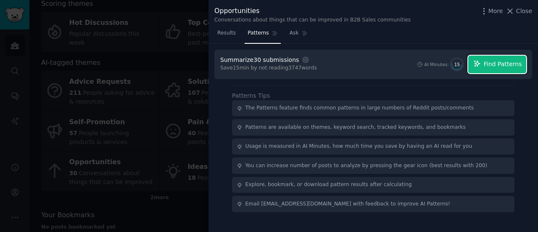
click at [493, 67] on span "Find Patterns" at bounding box center [503, 64] width 38 height 9
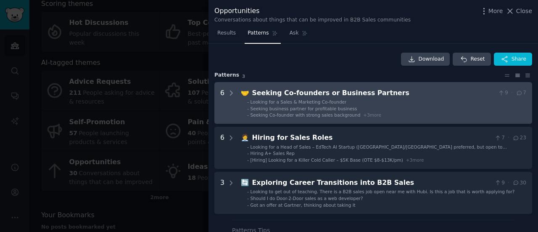
click at [293, 90] on div "Seeking Co-founders or Business Partners" at bounding box center [373, 93] width 243 height 11
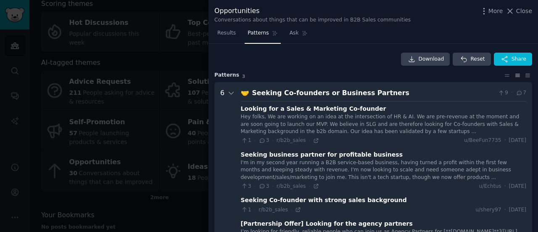
scroll to position [38, 0]
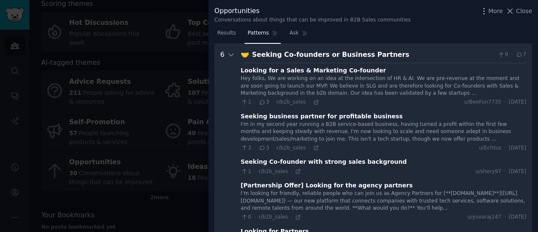
click at [337, 70] on div "Looking for a Sales & Marketing Co-founder" at bounding box center [313, 70] width 145 height 9
click at [355, 73] on div "Looking for a Sales & Marketing Co-founder" at bounding box center [313, 70] width 145 height 9
click at [341, 89] on div "Hey folks, We are working on an idea at the intersection of HR & AI. We are pre…" at bounding box center [383, 86] width 285 height 22
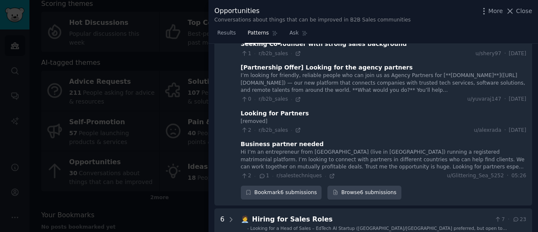
scroll to position [157, 0]
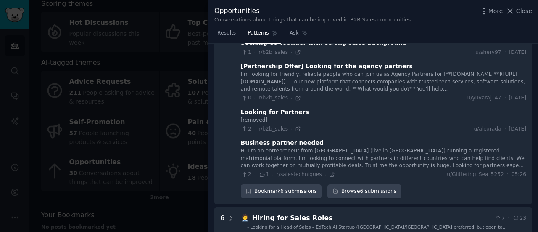
click at [159, 129] on div at bounding box center [269, 116] width 538 height 232
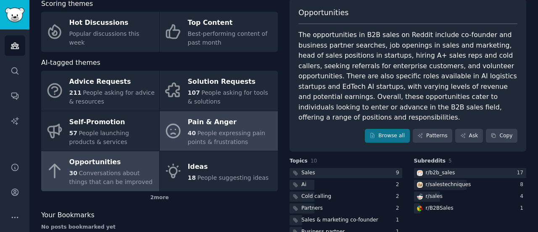
scroll to position [103, 0]
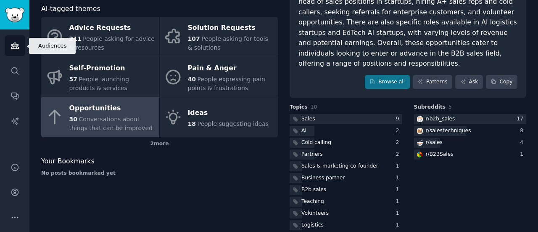
click at [16, 48] on icon "Sidebar" at bounding box center [15, 45] width 9 height 9
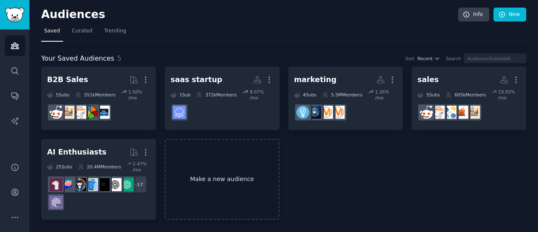
click at [221, 163] on link "Make a new audience" at bounding box center [222, 179] width 115 height 81
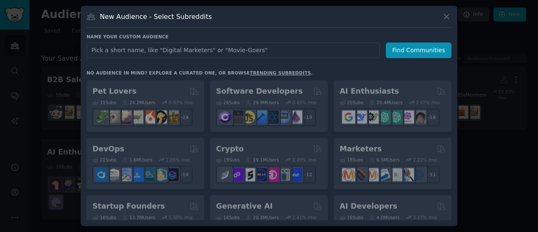
click at [215, 52] on input "text" at bounding box center [233, 50] width 293 height 16
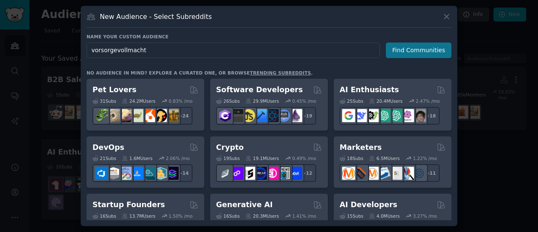
type input "vorsorgevollmacht"
click at [435, 48] on button "Find Communities" at bounding box center [419, 50] width 66 height 16
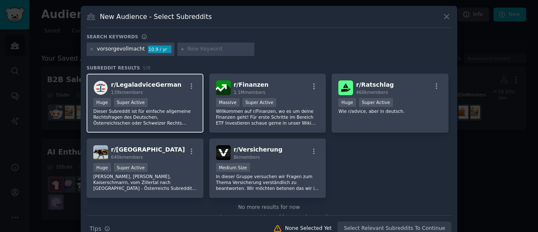
click at [154, 82] on span "r/ LegaladviceGerman" at bounding box center [146, 84] width 71 height 7
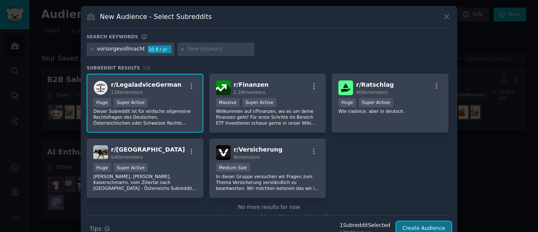
click at [436, 227] on button "Create Audience" at bounding box center [423, 228] width 55 height 14
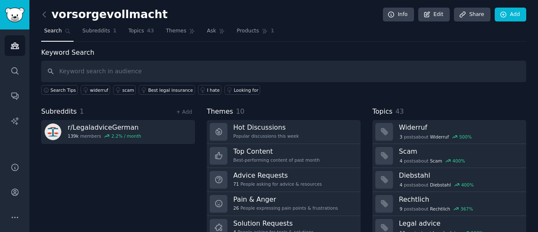
click at [140, 70] on input "text" at bounding box center [283, 71] width 485 height 21
type input "vorsorgevollmacht"
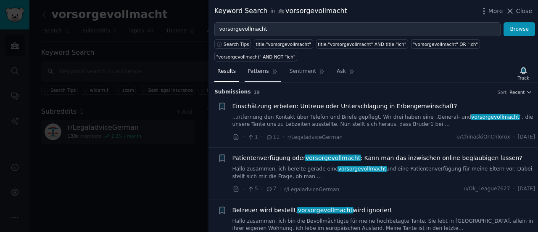
click at [252, 65] on link "Patterns" at bounding box center [263, 73] width 36 height 17
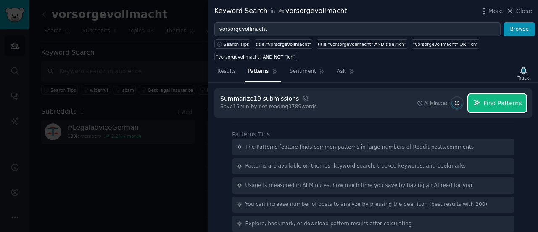
click at [502, 99] on span "Find Patterns" at bounding box center [503, 103] width 38 height 9
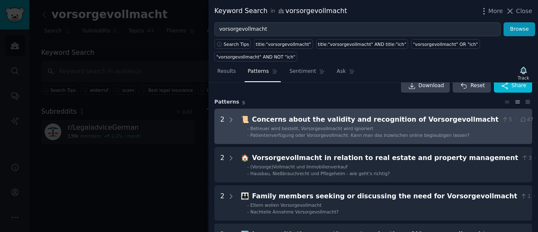
scroll to position [13, 0]
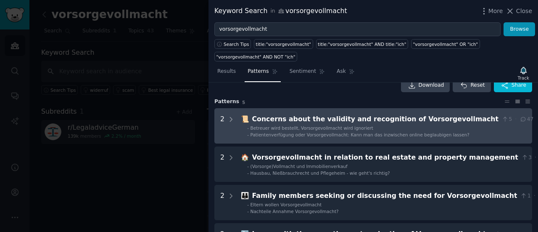
click at [352, 114] on div "Concerns about the validity and recognition of Vorsorgevollmacht" at bounding box center [375, 119] width 246 height 11
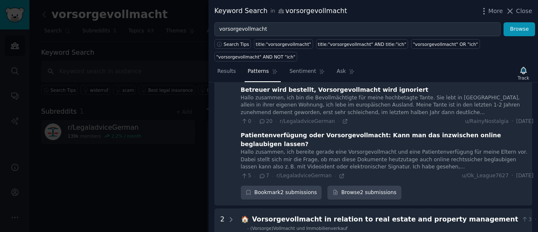
scroll to position [56, 0]
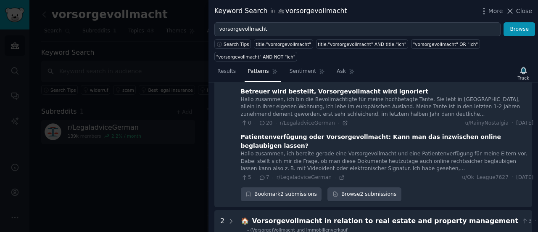
click at [325, 150] on div "Hallo zusammen, ich bereite gerade eine Vorsorgevollmacht und eine Patientenver…" at bounding box center [387, 161] width 293 height 22
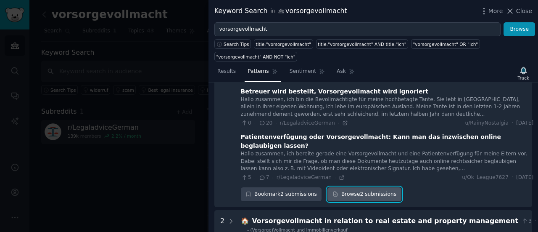
click at [381, 187] on link "Browse 2 submissions" at bounding box center [364, 194] width 74 height 14
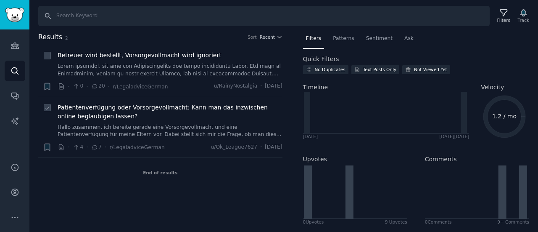
click at [176, 113] on span "Patientenverfügung oder Vorsorgevollmacht: Kann man das inzwischen online begla…" at bounding box center [170, 112] width 225 height 18
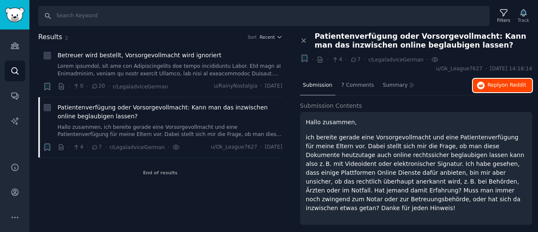
click at [496, 80] on button "Reply on Reddit" at bounding box center [502, 85] width 59 height 13
click at [304, 38] on icon at bounding box center [304, 41] width 8 height 8
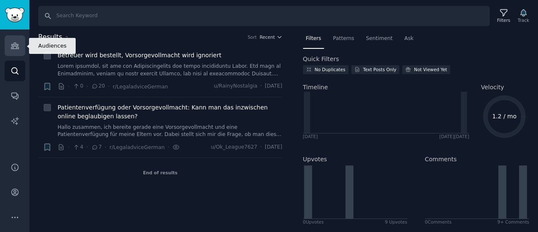
click at [11, 45] on icon "Sidebar" at bounding box center [15, 46] width 8 height 6
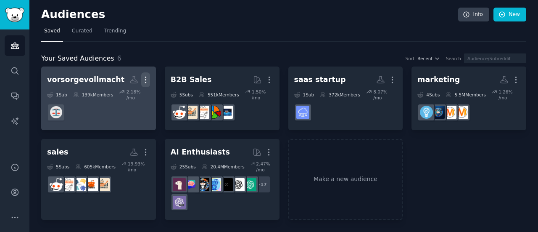
click at [149, 74] on button "More" at bounding box center [145, 79] width 9 height 15
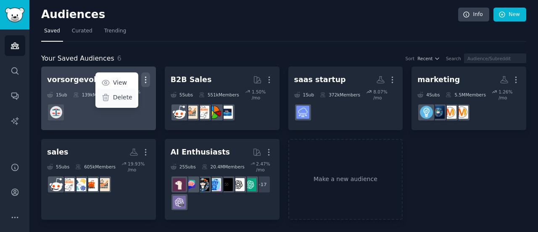
click at [122, 98] on p "Delete" at bounding box center [122, 97] width 19 height 9
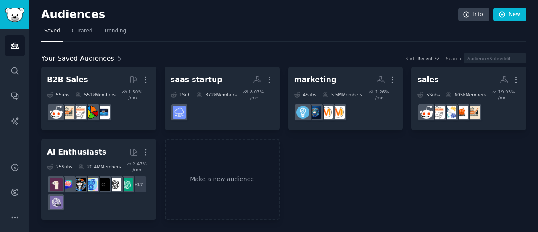
click at [332, 61] on div "Your Saved Audiences 5 Sort Recent Search" at bounding box center [283, 58] width 485 height 11
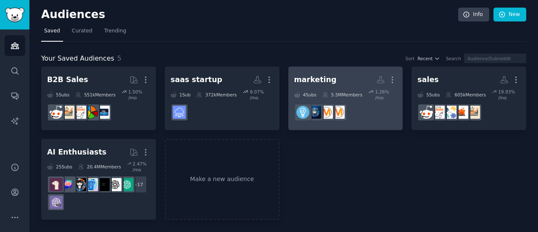
click at [335, 69] on link "marketing More 4 Sub s 5.5M Members 1.26 % /mo" at bounding box center [345, 97] width 115 height 63
